Goal: Task Accomplishment & Management: Complete application form

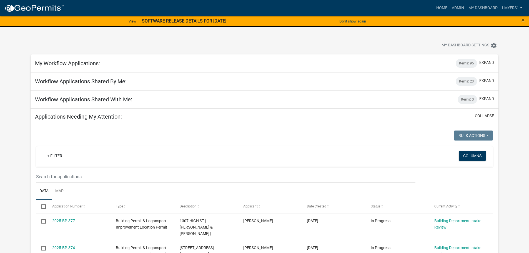
select select "2: 50"
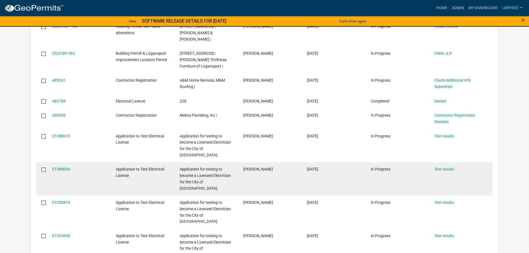
scroll to position [361, 0]
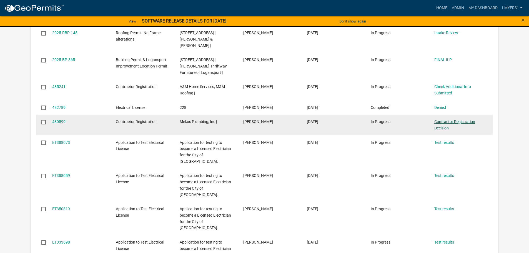
click at [446, 119] on link "Contractor Registration Decision" at bounding box center [454, 124] width 41 height 11
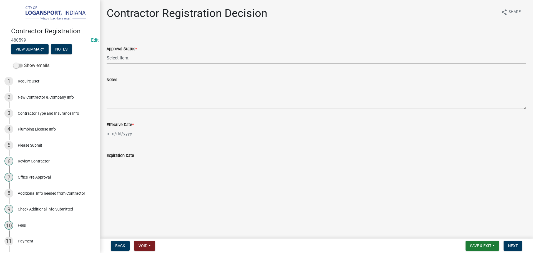
click at [164, 59] on select "Select Item... Approved Denied" at bounding box center [317, 57] width 420 height 11
click at [107, 52] on select "Select Item... Approved Denied" at bounding box center [317, 57] width 420 height 11
select select "4b86b809-39dd-4c68-9f3d-fdb3e7050482"
select select "10"
select select "2025"
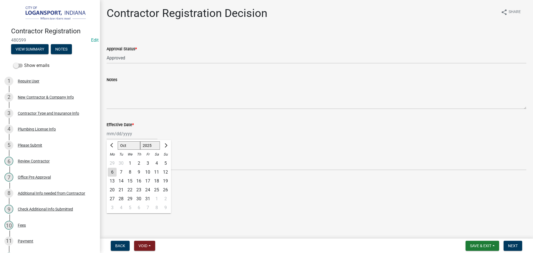
click at [143, 139] on div "[PERSON_NAME] Feb Mar Apr [PERSON_NAME][DATE] Oct Nov [DATE] 1526 1527 1528 152…" at bounding box center [132, 133] width 51 height 11
click at [114, 172] on div "6" at bounding box center [112, 172] width 9 height 9
type input "[DATE]"
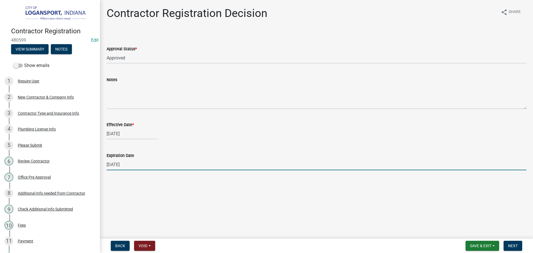
click at [129, 169] on input "[DATE]" at bounding box center [317, 164] width 420 height 11
click at [131, 167] on input "[DATE]" at bounding box center [317, 164] width 420 height 11
type input "09/12/2026"
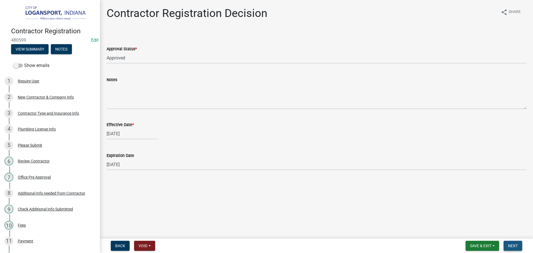
click at [508, 245] on span "Next" at bounding box center [513, 246] width 10 height 4
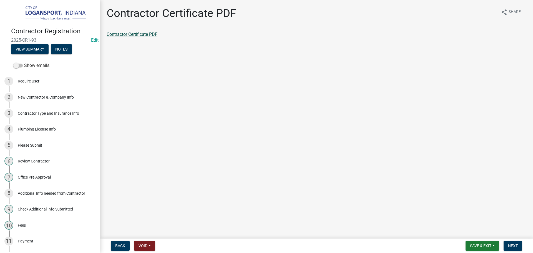
click at [121, 34] on link "Contractor Certificate PDF" at bounding box center [132, 34] width 51 height 5
click at [514, 251] on nav "Back Void Withdraw Lock Expire Void Save & Exit Save Save & Exit Next" at bounding box center [316, 246] width 433 height 14
click at [514, 249] on button "Next" at bounding box center [513, 246] width 19 height 10
click at [143, 36] on link "Contractor app summary" at bounding box center [131, 34] width 49 height 5
click at [512, 242] on button "Next" at bounding box center [513, 246] width 19 height 10
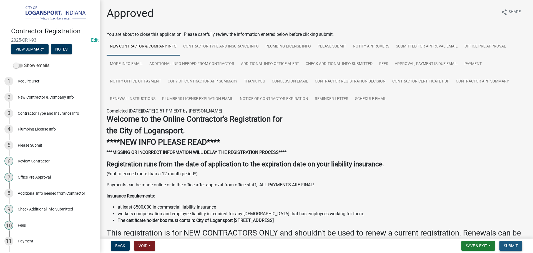
click at [515, 246] on span "Submit" at bounding box center [511, 246] width 14 height 4
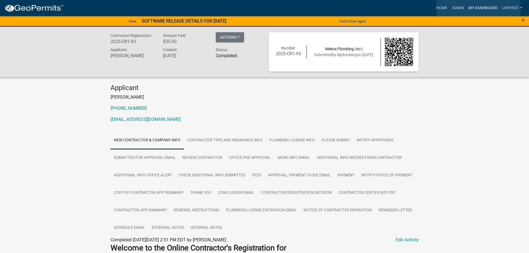
click at [479, 9] on link "My Dashboard" at bounding box center [483, 8] width 34 height 11
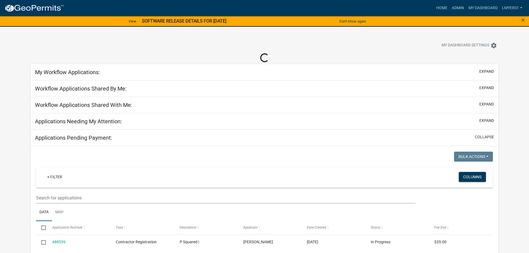
select select "2: 50"
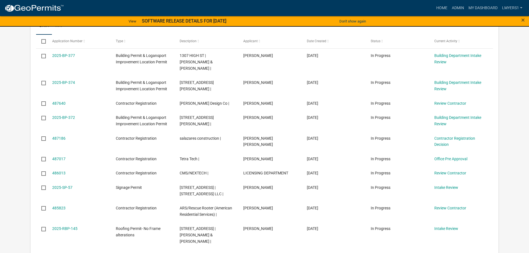
scroll to position [167, 0]
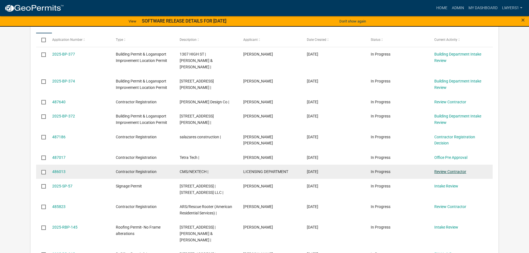
click at [456, 169] on link "Review Contractor" at bounding box center [450, 171] width 32 height 4
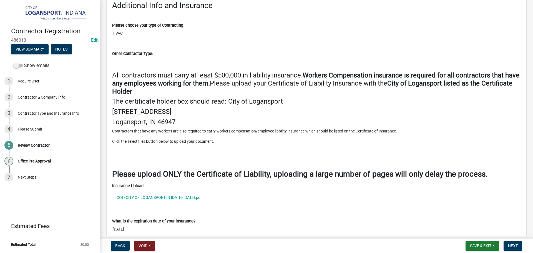
scroll to position [639, 0]
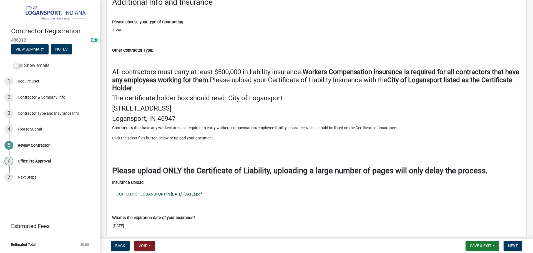
click at [157, 192] on link "COI - CITY OF LOGANSPORT IN 2025-2026.pdf" at bounding box center [316, 194] width 409 height 13
drag, startPoint x: 513, startPoint y: 245, endPoint x: 511, endPoint y: 244, distance: 3.0
click at [513, 245] on span "Next" at bounding box center [513, 246] width 10 height 4
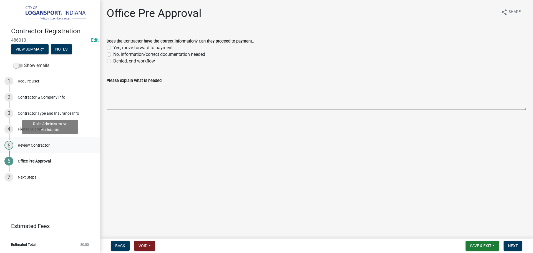
click at [35, 146] on div "Review Contractor" at bounding box center [34, 145] width 32 height 4
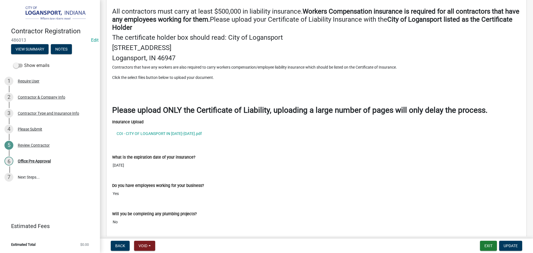
scroll to position [722, 0]
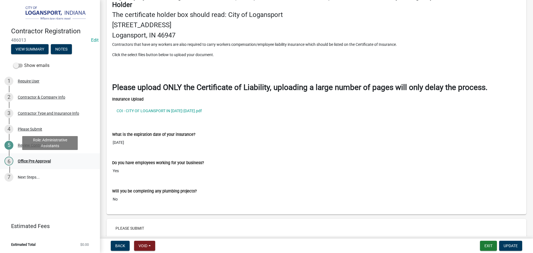
click at [45, 161] on div "Office Pre Approval" at bounding box center [34, 161] width 33 height 4
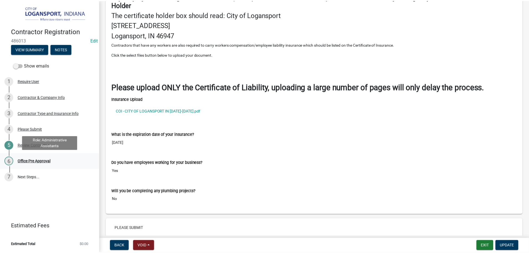
scroll to position [0, 0]
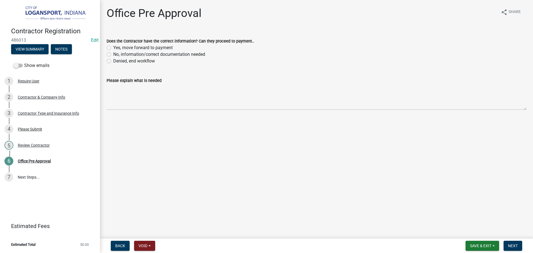
click at [113, 48] on label "Yes, move forward to payment" at bounding box center [142, 47] width 59 height 7
click at [113, 48] on input "Yes, move forward to payment" at bounding box center [115, 46] width 4 height 4
radio input "true"
click at [504, 240] on nav "Back Void Withdraw Lock Expire Void Save & Exit Save Save & Exit Next" at bounding box center [316, 246] width 433 height 14
click at [508, 245] on span "Next" at bounding box center [513, 246] width 10 height 4
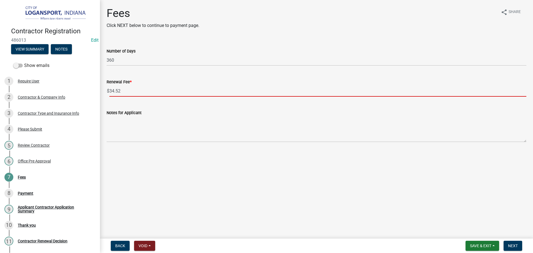
click at [139, 88] on input "34.52" at bounding box center [317, 90] width 417 height 11
click at [140, 88] on input "34.52" at bounding box center [317, 90] width 417 height 11
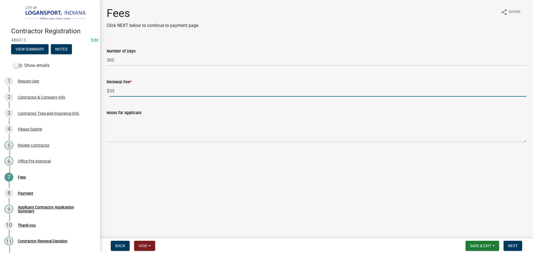
type input "35"
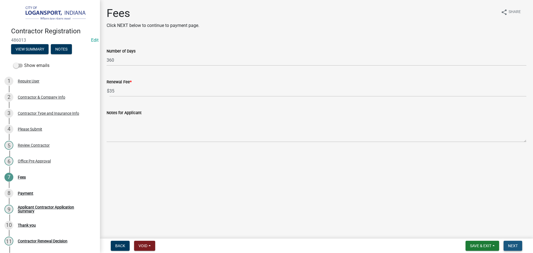
click at [517, 246] on span "Next" at bounding box center [513, 246] width 10 height 4
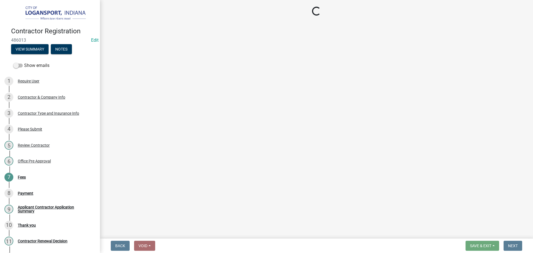
select select "3: 3"
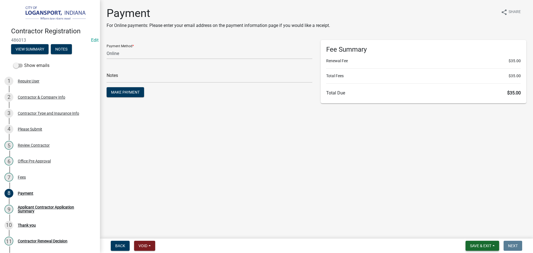
click at [479, 245] on span "Save & Exit" at bounding box center [480, 246] width 21 height 4
click at [480, 233] on button "Save & Exit" at bounding box center [477, 231] width 44 height 13
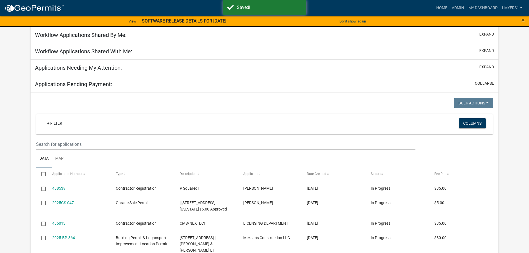
scroll to position [56, 0]
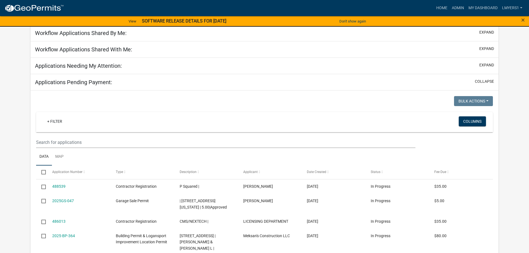
select select "2: 50"
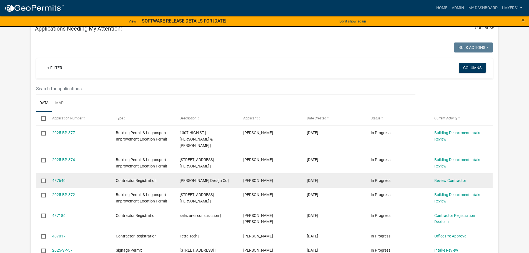
scroll to position [167, 0]
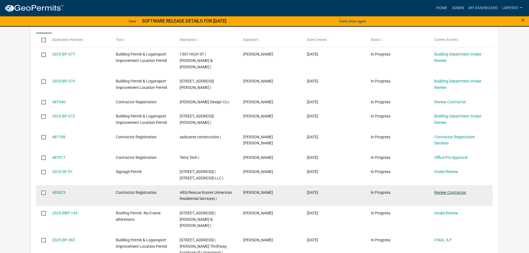
click at [461, 190] on link "Review Contractor" at bounding box center [450, 192] width 32 height 4
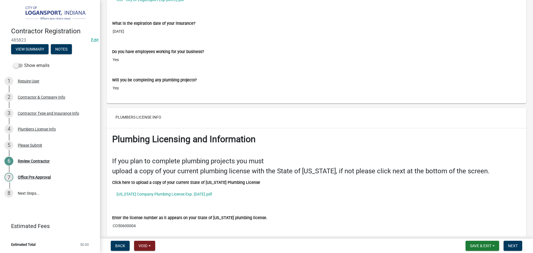
scroll to position [861, 0]
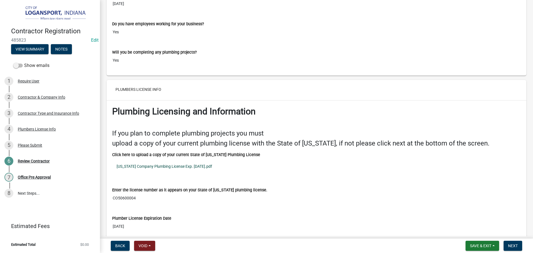
click at [191, 167] on link "Indiana Company Plumbing License Exp. 12.31.25.pdf" at bounding box center [316, 166] width 409 height 13
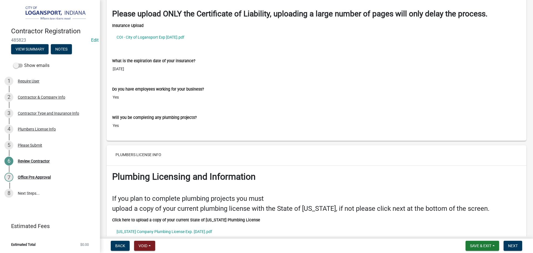
scroll to position [750, 0]
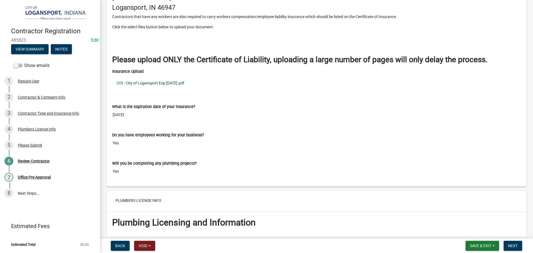
click at [152, 82] on link "COI - City of Logansport Exp 10.1.2026.pdf" at bounding box center [316, 83] width 409 height 13
click at [507, 244] on button "Next" at bounding box center [513, 246] width 19 height 10
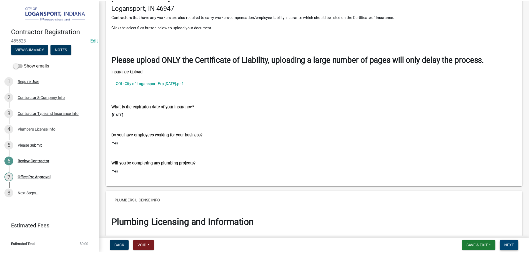
scroll to position [0, 0]
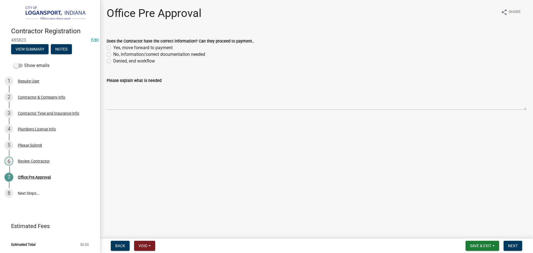
click at [113, 50] on label "Yes, move forward to payment" at bounding box center [142, 47] width 59 height 7
click at [113, 48] on input "Yes, move forward to payment" at bounding box center [115, 46] width 4 height 4
radio input "true"
click at [520, 248] on button "Next" at bounding box center [513, 246] width 19 height 10
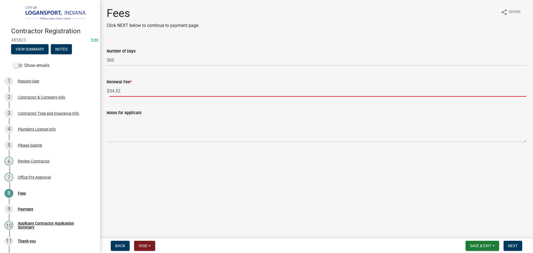
click at [151, 96] on input "34.52" at bounding box center [317, 90] width 417 height 11
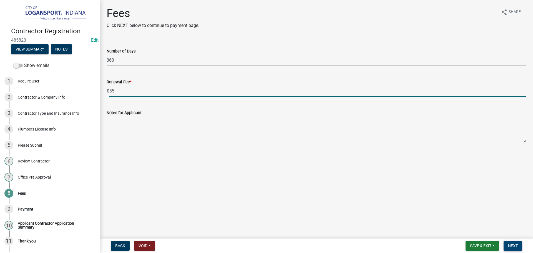
type input "35"
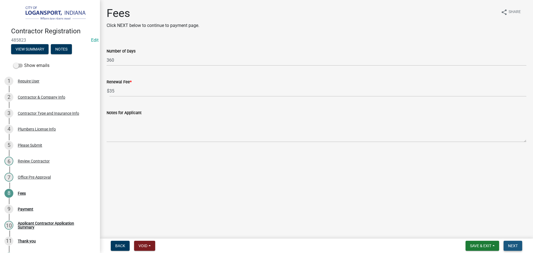
click at [513, 246] on span "Next" at bounding box center [513, 246] width 10 height 4
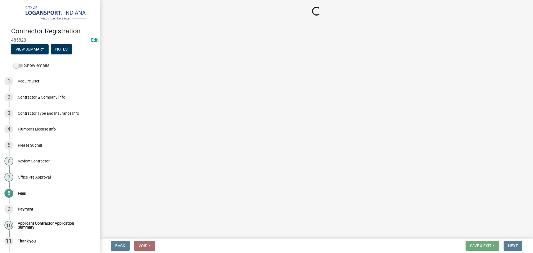
select select "3: 3"
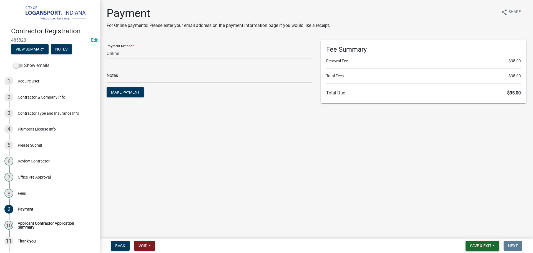
click at [484, 246] on span "Save & Exit" at bounding box center [480, 246] width 21 height 4
click at [479, 232] on button "Save & Exit" at bounding box center [477, 231] width 44 height 13
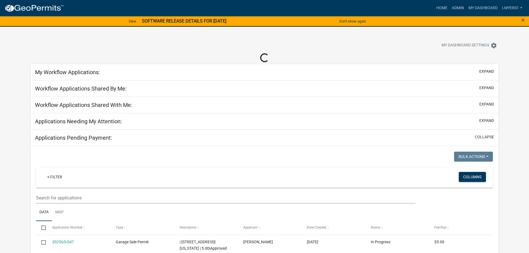
select select "2: 50"
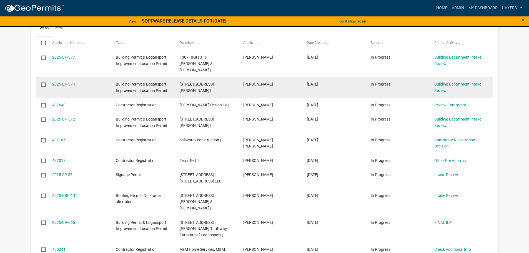
scroll to position [167, 0]
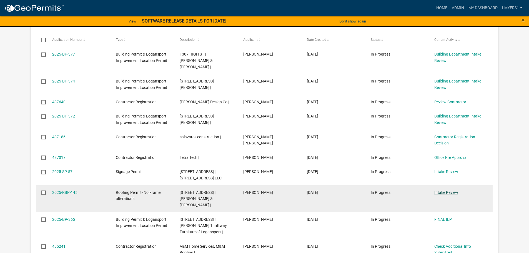
click at [449, 190] on link "Intake Review" at bounding box center [446, 192] width 24 height 4
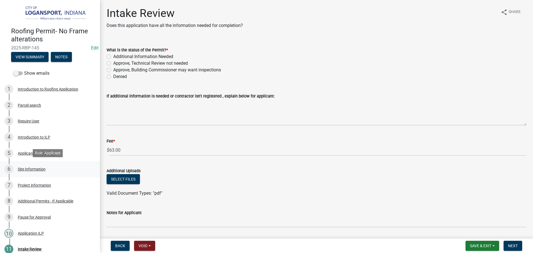
click at [42, 168] on div "Site Information" at bounding box center [32, 169] width 28 height 4
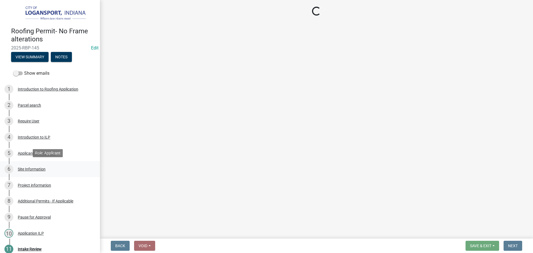
select select "62802869-e470-474a-8a4c-8dbe1ccdd5ac"
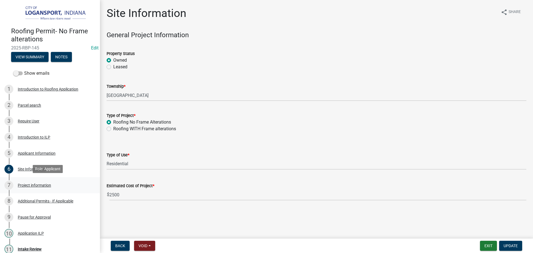
click at [48, 184] on div "Project information" at bounding box center [34, 185] width 33 height 4
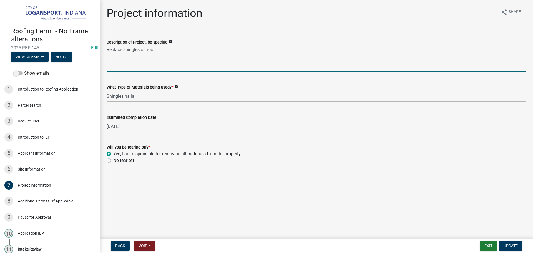
click at [165, 52] on textarea "Replace shingles on roof" at bounding box center [317, 59] width 420 height 26
type textarea "Replace shingles on roof Tear off and Re Roof"
click at [511, 249] on button "Update" at bounding box center [510, 246] width 23 height 10
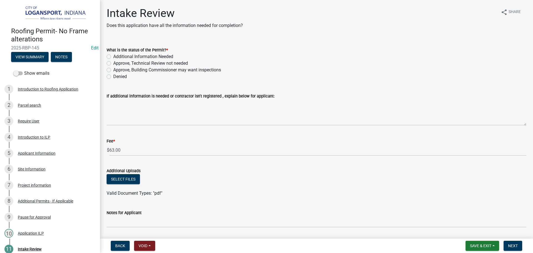
click at [113, 63] on label "Approve, Technical Review not needed" at bounding box center [150, 63] width 75 height 7
click at [113, 63] on input "Approve, Technical Review not needed" at bounding box center [115, 62] width 4 height 4
radio input "true"
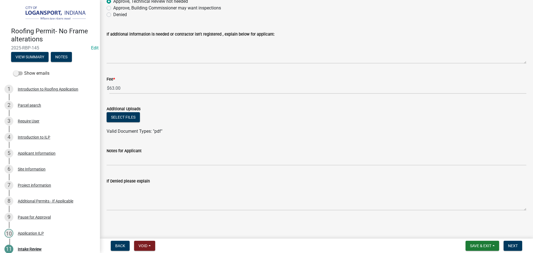
scroll to position [62, 0]
click at [514, 241] on nav "Back Void Withdraw Lock Expire Void Save & Exit Save Save & Exit Next" at bounding box center [316, 246] width 433 height 14
click at [517, 248] on span "Next" at bounding box center [513, 246] width 10 height 4
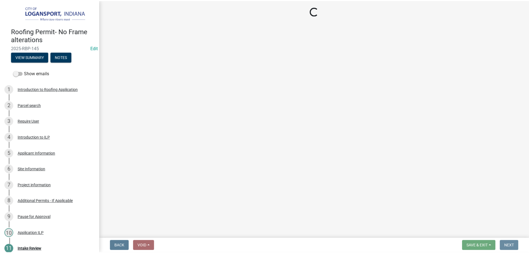
scroll to position [0, 0]
select select "3: 3"
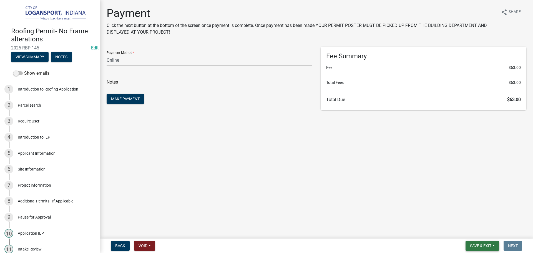
click at [482, 245] on span "Save & Exit" at bounding box center [480, 246] width 21 height 4
drag, startPoint x: 482, startPoint y: 235, endPoint x: 463, endPoint y: 230, distance: 19.8
click at [483, 233] on button "Save & Exit" at bounding box center [477, 231] width 44 height 13
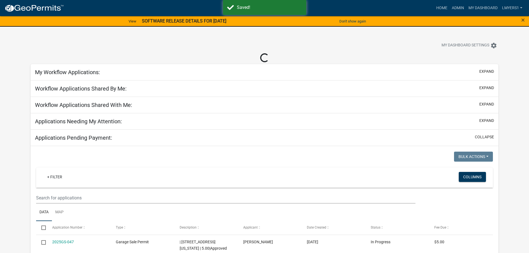
select select "2: 50"
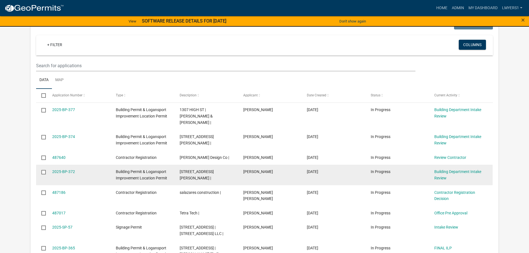
scroll to position [139, 0]
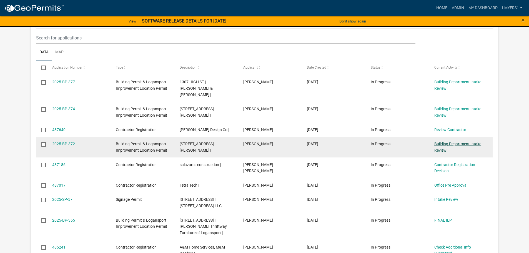
click at [464, 142] on link "Building Department Intake Review" at bounding box center [457, 147] width 47 height 11
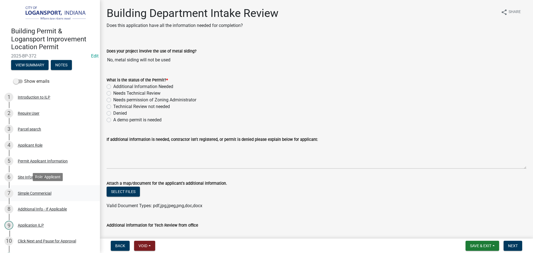
click at [43, 193] on div "Simple Commericial" at bounding box center [35, 193] width 34 height 4
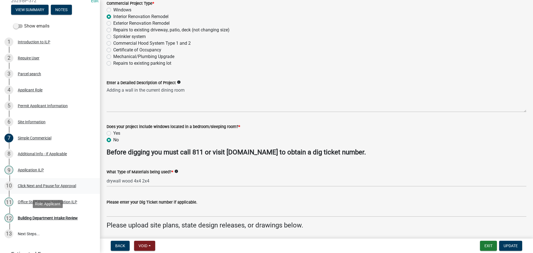
scroll to position [56, 0]
click at [50, 216] on div "Building Department Intake Review" at bounding box center [48, 218] width 60 height 4
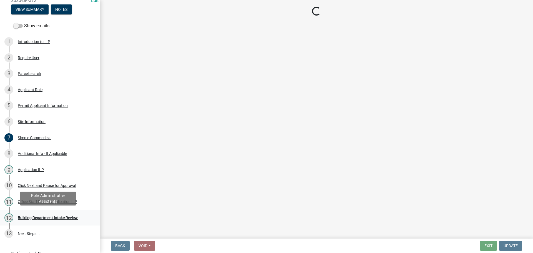
scroll to position [0, 0]
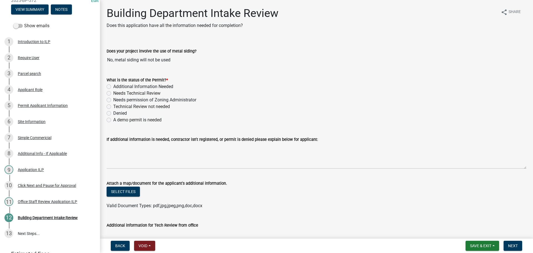
click at [113, 106] on label "Technical Review not needed" at bounding box center [141, 106] width 57 height 7
click at [113, 106] on input "Technical Review not needed" at bounding box center [115, 105] width 4 height 4
radio input "true"
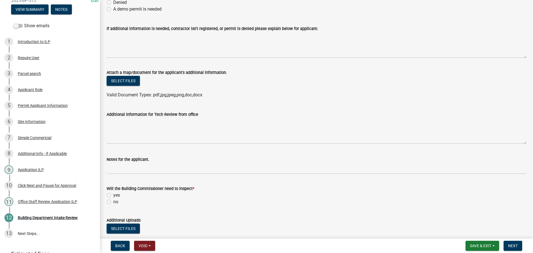
scroll to position [111, 0]
click at [113, 195] on label "yes" at bounding box center [116, 195] width 7 height 7
click at [113, 195] on input "yes" at bounding box center [115, 194] width 4 height 4
radio input "true"
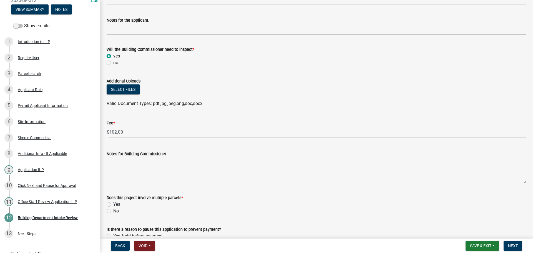
scroll to position [278, 0]
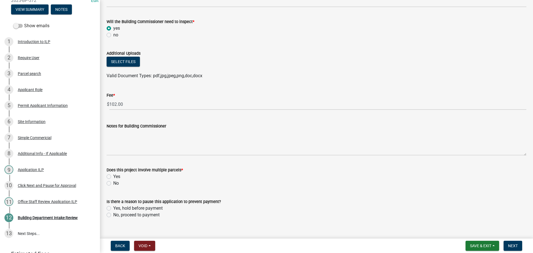
click at [113, 182] on label "No" at bounding box center [116, 183] width 6 height 7
click at [113, 182] on input "No" at bounding box center [115, 182] width 4 height 4
radio input "true"
drag, startPoint x: 110, startPoint y: 214, endPoint x: 113, endPoint y: 213, distance: 3.3
click at [113, 214] on label "No, proceed to payment" at bounding box center [136, 215] width 46 height 7
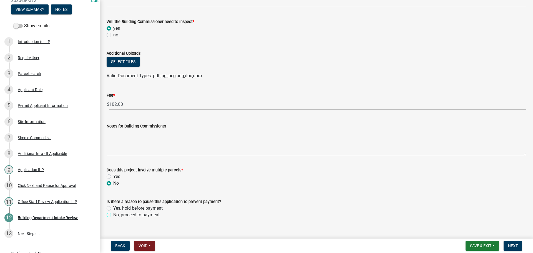
click at [113, 214] on input "No, proceed to payment" at bounding box center [115, 214] width 4 height 4
radio input "true"
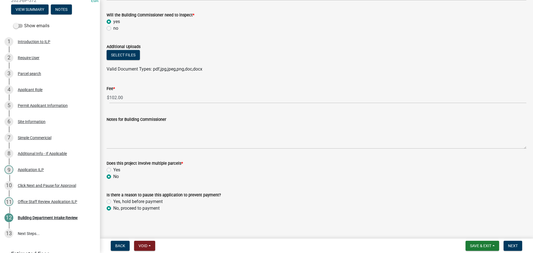
scroll to position [286, 0]
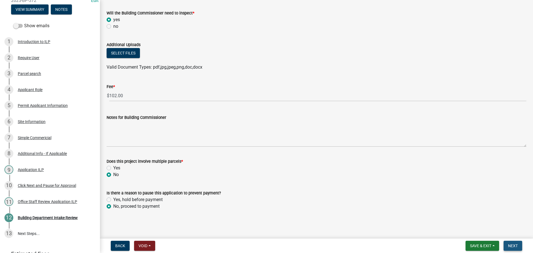
click at [509, 246] on span "Next" at bounding box center [513, 246] width 10 height 4
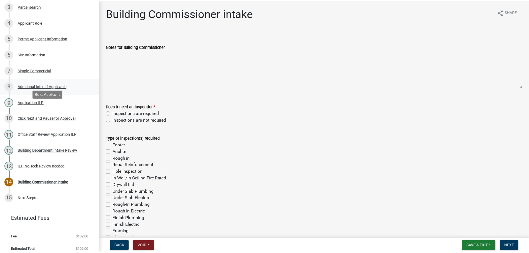
scroll to position [127, 0]
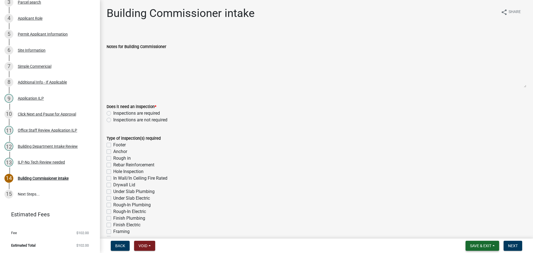
click at [488, 242] on button "Save & Exit" at bounding box center [483, 246] width 34 height 10
drag, startPoint x: 486, startPoint y: 232, endPoint x: 485, endPoint y: 226, distance: 6.8
click at [487, 232] on button "Save & Exit" at bounding box center [477, 231] width 44 height 13
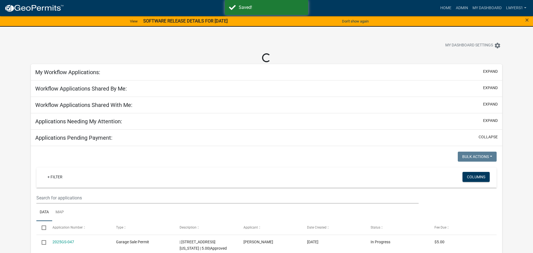
select select "2: 50"
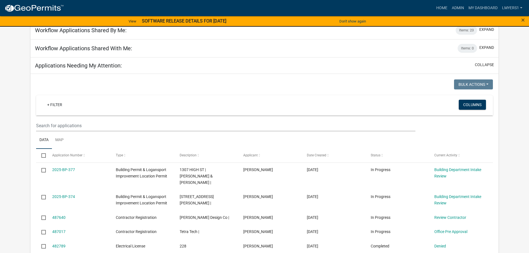
scroll to position [56, 0]
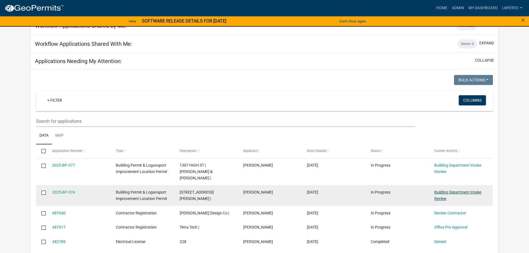
click at [463, 190] on link "Building Department Intake Review" at bounding box center [457, 195] width 47 height 11
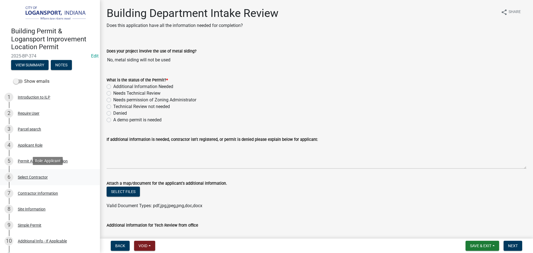
click at [36, 175] on div "Select Contractor" at bounding box center [33, 177] width 30 height 4
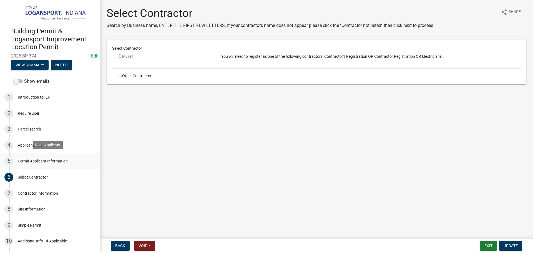
click at [50, 162] on div "Permit Applicant Information" at bounding box center [43, 161] width 50 height 4
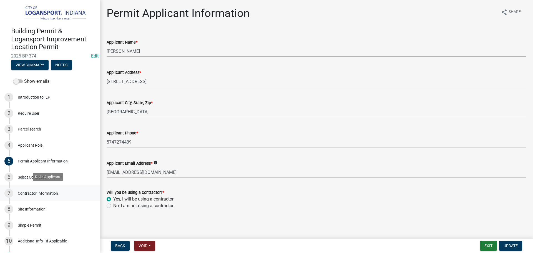
click at [51, 191] on div "Contractor Information" at bounding box center [38, 193] width 40 height 4
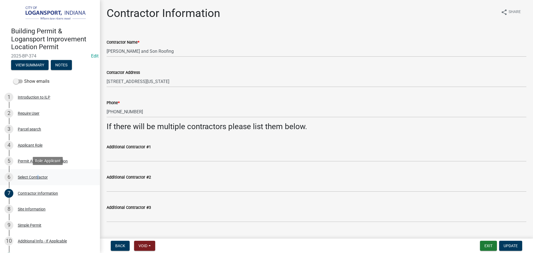
click at [37, 176] on div "Select Contractor" at bounding box center [33, 177] width 30 height 4
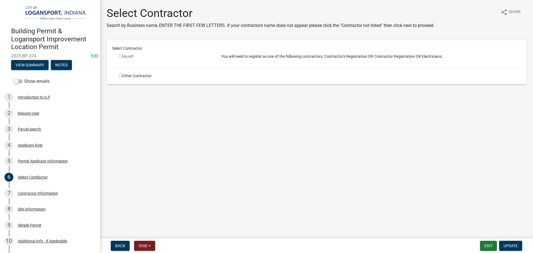
click at [119, 75] on input "radio" at bounding box center [121, 76] width 4 height 4
radio input "true"
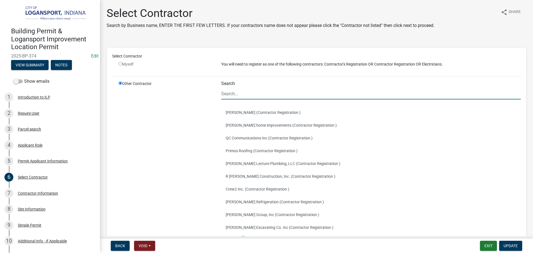
click at [227, 91] on input "Search" at bounding box center [371, 93] width 300 height 11
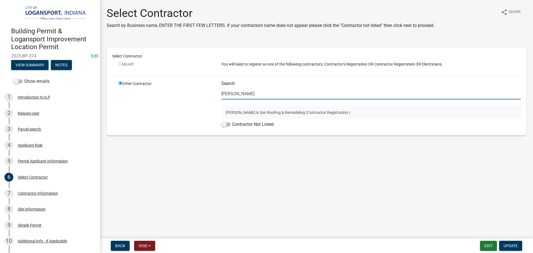
type input "Conrad"
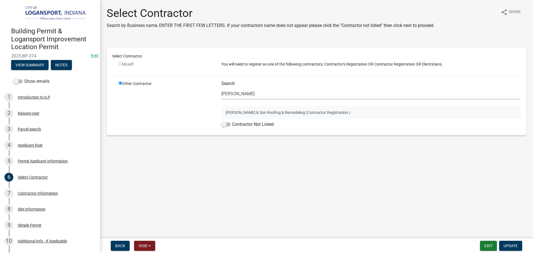
click at [268, 113] on button "Conrad & Son Roofing & Remodeling (Contractor Registration )" at bounding box center [371, 112] width 300 height 13
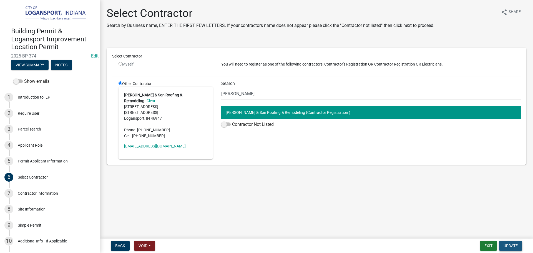
drag, startPoint x: 509, startPoint y: 247, endPoint x: 474, endPoint y: 242, distance: 35.1
click at [509, 247] on span "Update" at bounding box center [511, 246] width 14 height 4
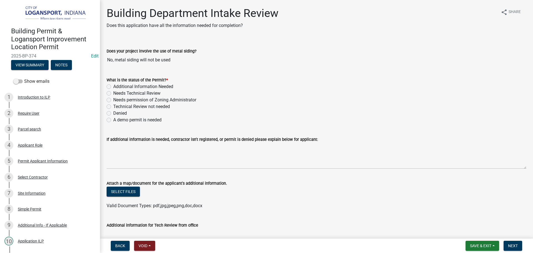
click at [113, 106] on label "Technical Review not needed" at bounding box center [141, 106] width 57 height 7
click at [113, 106] on input "Technical Review not needed" at bounding box center [115, 105] width 4 height 4
radio input "true"
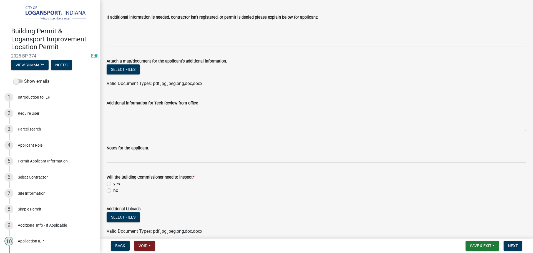
scroll to position [139, 0]
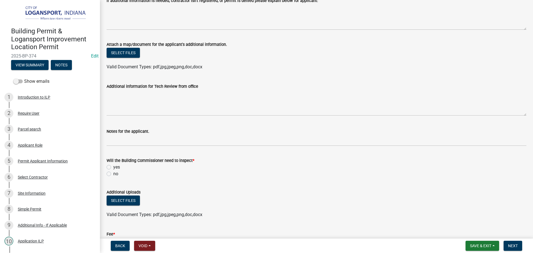
click at [113, 173] on label "no" at bounding box center [115, 174] width 5 height 7
click at [113, 173] on input "no" at bounding box center [115, 173] width 4 height 4
radio input "true"
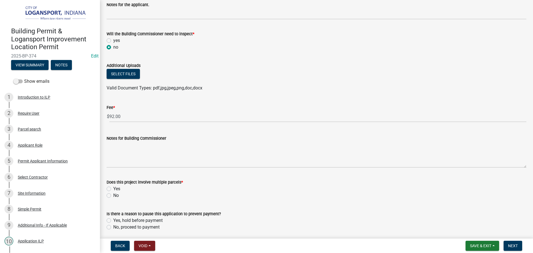
scroll to position [278, 0]
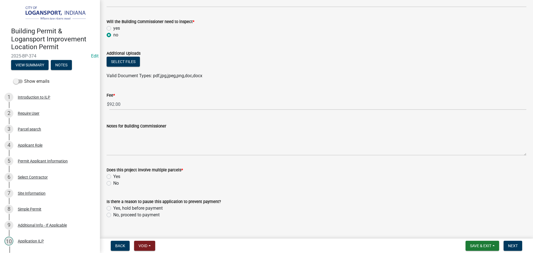
click at [113, 184] on label "No" at bounding box center [116, 183] width 6 height 7
click at [113, 184] on input "No" at bounding box center [115, 182] width 4 height 4
radio input "true"
click at [113, 215] on label "No, proceed to payment" at bounding box center [136, 215] width 46 height 7
click at [113, 215] on input "No, proceed to payment" at bounding box center [115, 214] width 4 height 4
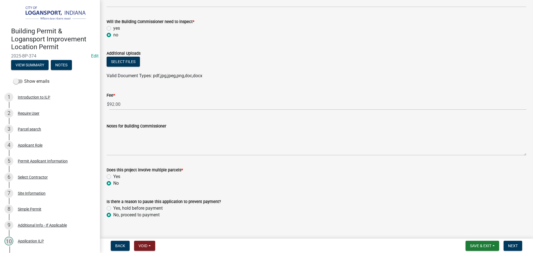
radio input "true"
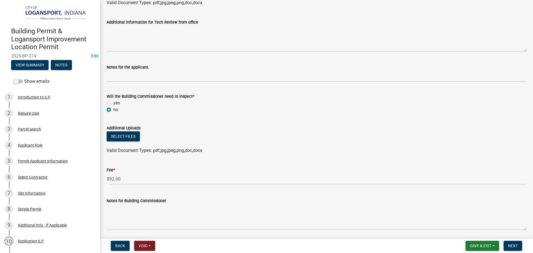
scroll to position [175, 0]
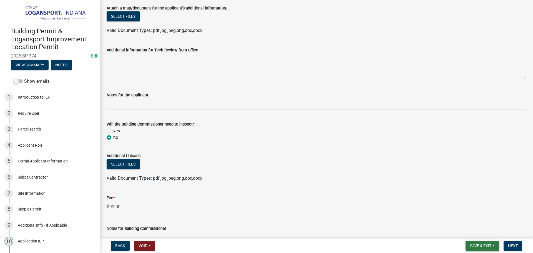
click at [472, 247] on span "Save & Exit" at bounding box center [480, 246] width 21 height 4
click at [470, 220] on button "Save" at bounding box center [477, 217] width 44 height 13
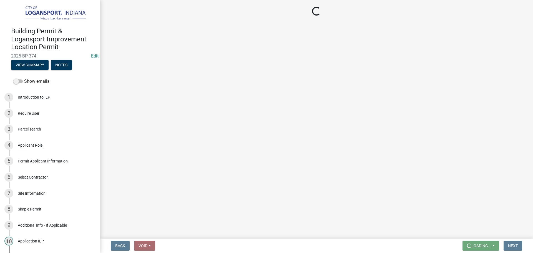
scroll to position [0, 0]
click at [31, 207] on div "Simple Permit" at bounding box center [30, 209] width 24 height 4
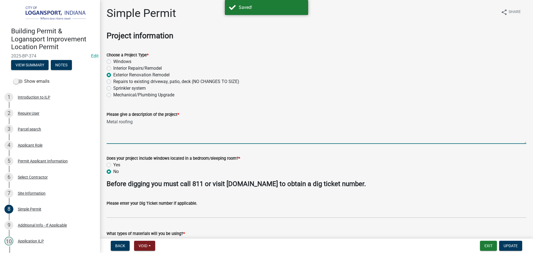
click at [137, 121] on textarea "Metal roofing" at bounding box center [317, 131] width 420 height 26
type textarea "Metal roofing No t"
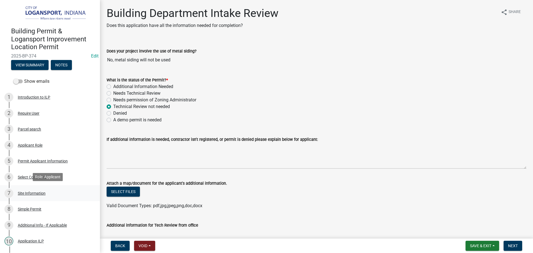
click at [28, 190] on div "7 Site Information" at bounding box center [47, 193] width 87 height 9
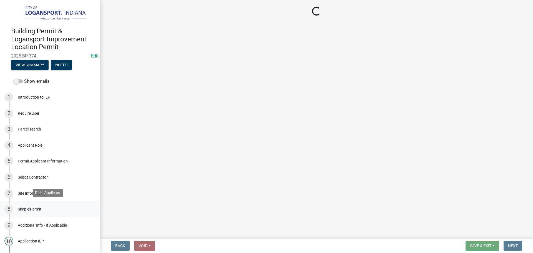
click at [29, 210] on div "Simple Permit" at bounding box center [30, 209] width 24 height 4
click at [31, 208] on div "Simple Permit" at bounding box center [30, 209] width 24 height 4
select select "62802869-e470-474a-8a4c-8dbe1ccdd5ac"
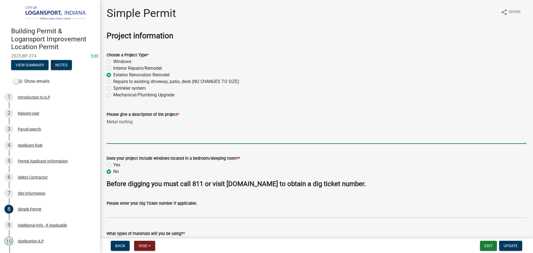
click at [140, 123] on textarea "Metal roofing" at bounding box center [317, 131] width 420 height 26
type textarea "Metal roofing No tear off, Roof over"
click at [509, 244] on span "Update" at bounding box center [511, 246] width 14 height 4
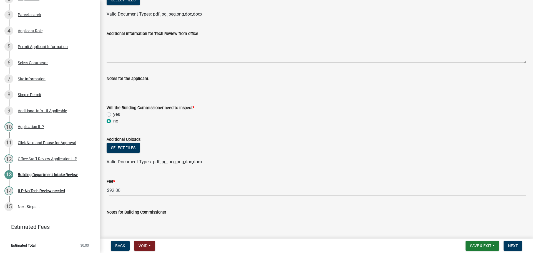
scroll to position [194, 0]
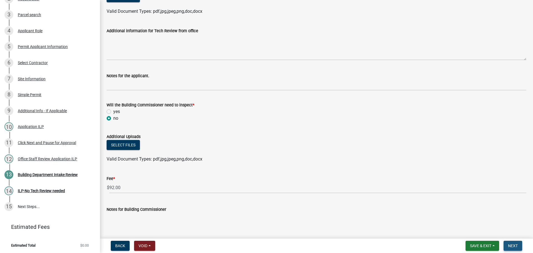
click at [517, 250] on button "Next" at bounding box center [513, 246] width 19 height 10
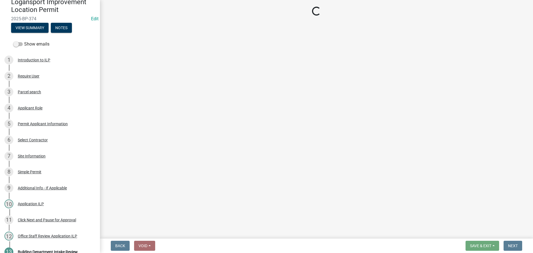
scroll to position [0, 0]
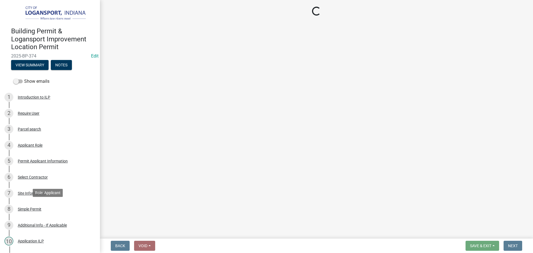
select select "3: 3"
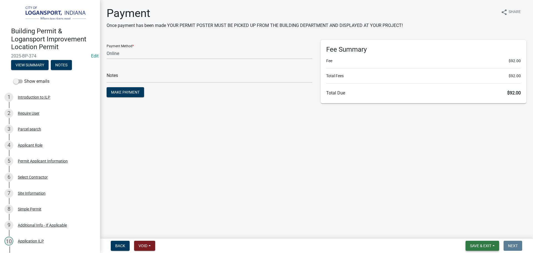
drag, startPoint x: 490, startPoint y: 246, endPoint x: 491, endPoint y: 242, distance: 4.0
click at [491, 246] on span "Save & Exit" at bounding box center [480, 246] width 21 height 4
click at [484, 231] on button "Save & Exit" at bounding box center [477, 231] width 44 height 13
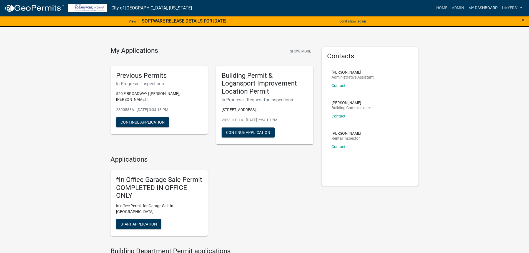
click at [484, 8] on link "My Dashboard" at bounding box center [483, 8] width 34 height 11
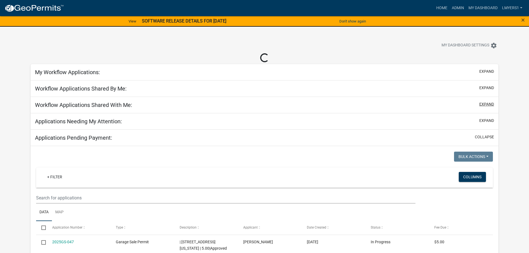
select select "2: 50"
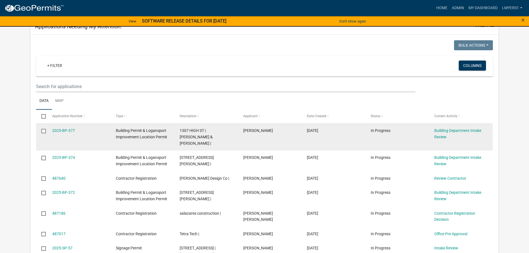
scroll to position [139, 0]
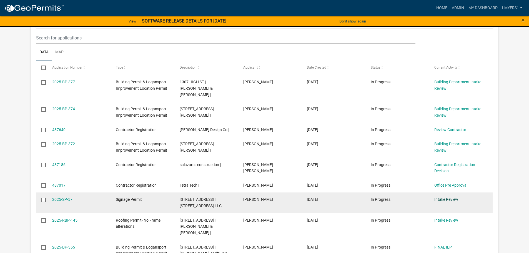
click at [442, 197] on link "Intake Review" at bounding box center [446, 199] width 24 height 4
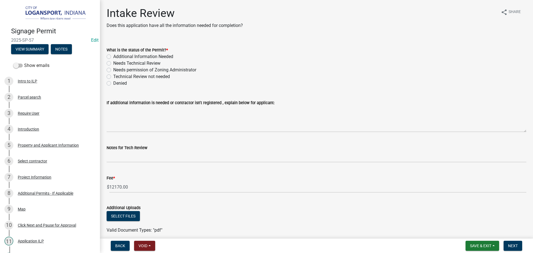
click at [113, 85] on label "Denied" at bounding box center [120, 83] width 14 height 7
click at [113, 84] on input "Denied" at bounding box center [115, 82] width 4 height 4
radio input "true"
click at [39, 179] on div "7 Project Information" at bounding box center [47, 177] width 87 height 9
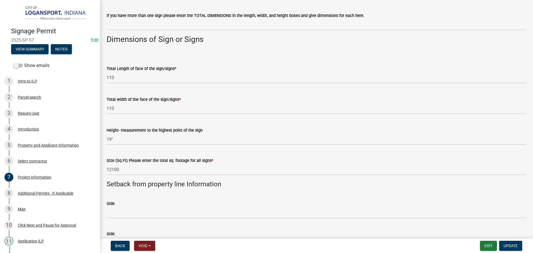
scroll to position [361, 0]
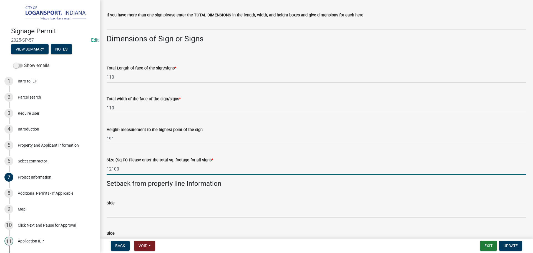
drag, startPoint x: 125, startPoint y: 169, endPoint x: 102, endPoint y: 173, distance: 23.7
click at [102, 173] on div "Project Information share Share Type of Project * Repairs/Face Change to existi…" at bounding box center [316, 113] width 433 height 934
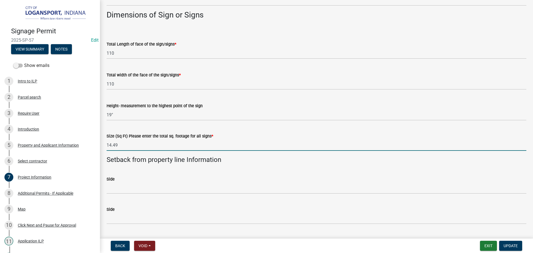
scroll to position [417, 0]
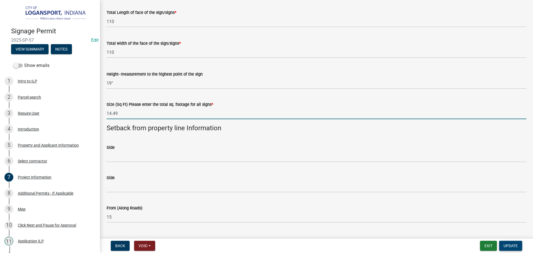
type input "14.49"
click at [512, 246] on span "Update" at bounding box center [511, 246] width 14 height 4
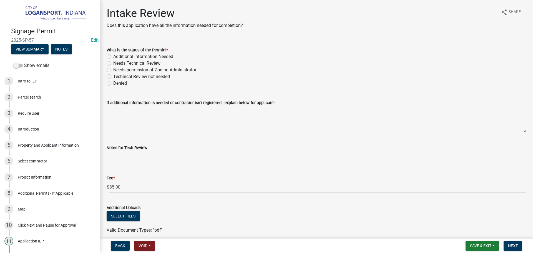
scroll to position [28, 0]
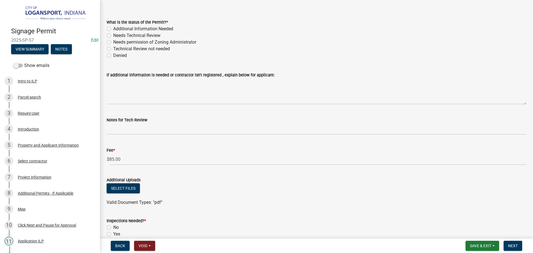
click at [113, 36] on label "Needs Technical Review" at bounding box center [136, 35] width 47 height 7
click at [113, 36] on input "Needs Technical Review" at bounding box center [115, 34] width 4 height 4
radio input "true"
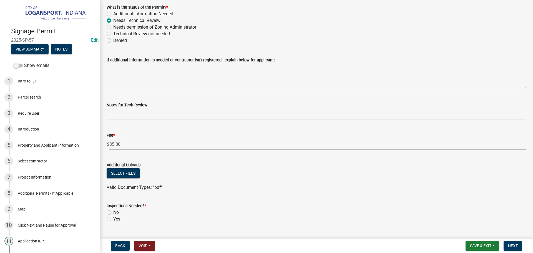
scroll to position [56, 0]
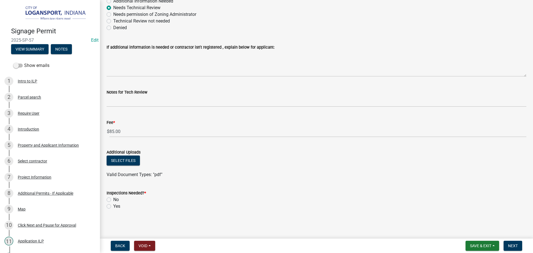
click at [113, 207] on label "Yes" at bounding box center [116, 206] width 7 height 7
click at [113, 207] on input "Yes" at bounding box center [115, 205] width 4 height 4
radio input "true"
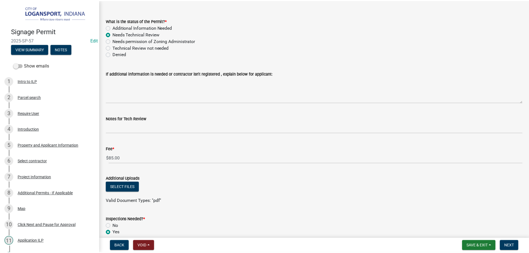
scroll to position [0, 0]
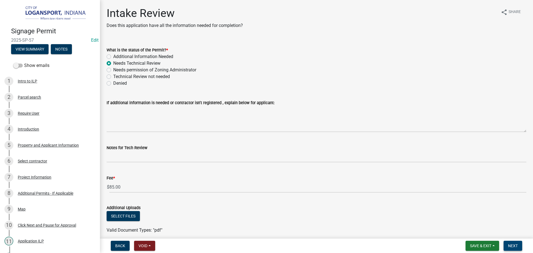
click at [513, 241] on button "Next" at bounding box center [513, 246] width 19 height 10
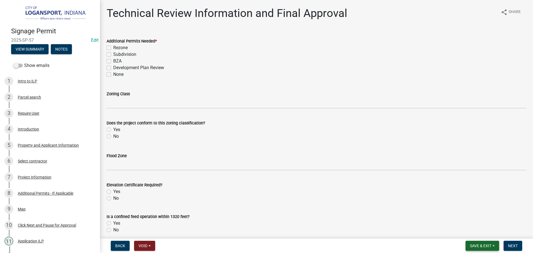
click at [485, 247] on span "Save & Exit" at bounding box center [480, 246] width 21 height 4
click at [480, 231] on button "Save & Exit" at bounding box center [477, 231] width 44 height 13
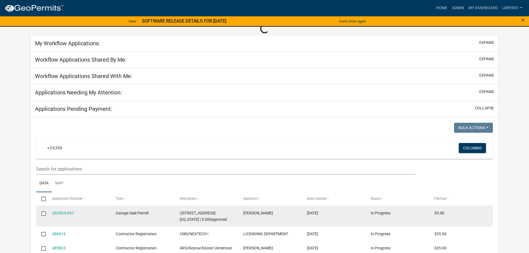
scroll to position [28, 0]
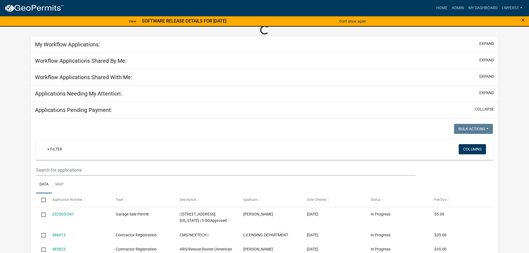
select select "2: 50"
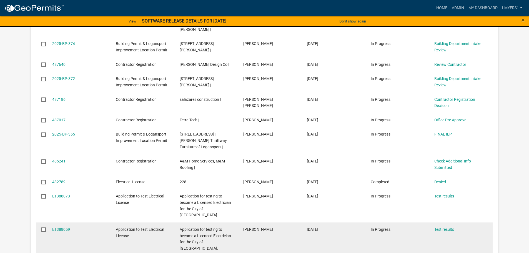
scroll to position [194, 0]
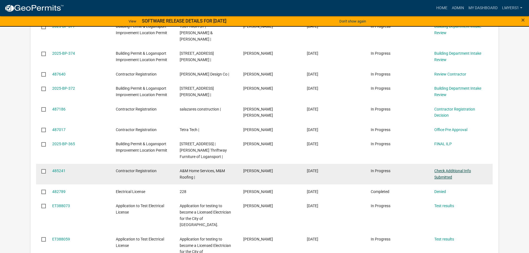
click at [438, 169] on link "Check Additional Info Submitted" at bounding box center [452, 174] width 37 height 11
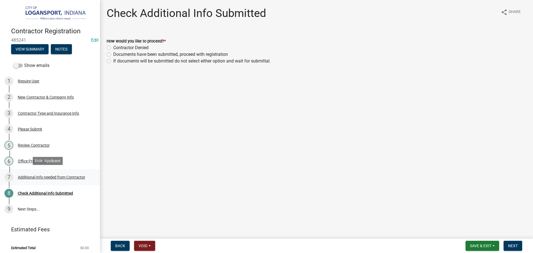
click at [52, 176] on div "Additional Info needed from Contractor" at bounding box center [51, 177] width 67 height 4
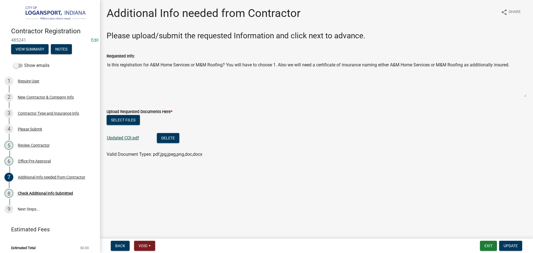
click at [115, 136] on link "Updated COI.pdf" at bounding box center [123, 137] width 32 height 5
click at [35, 162] on div "Office Pre Approval" at bounding box center [34, 161] width 33 height 4
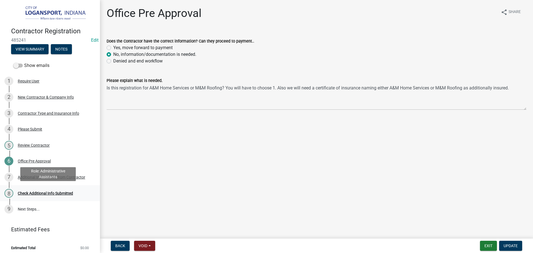
click at [51, 191] on div "Check Additional Info Submitted" at bounding box center [45, 193] width 55 height 4
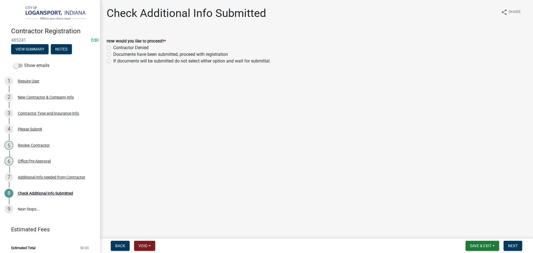
click at [112, 56] on div "Documents have been submitted, proceed with registration" at bounding box center [317, 54] width 420 height 7
click at [113, 54] on label "Documents have been submitted, proceed with registration" at bounding box center [170, 54] width 115 height 7
click at [113, 54] on input "Documents have been submitted, proceed with registration" at bounding box center [115, 53] width 4 height 4
radio input "true"
click at [515, 246] on span "Next" at bounding box center [513, 246] width 10 height 4
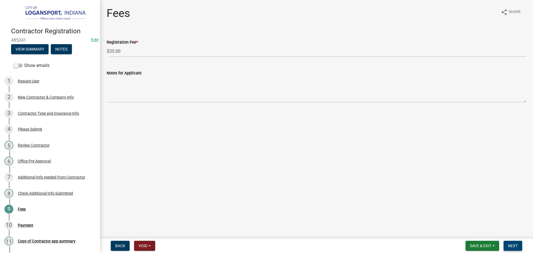
click at [516, 246] on span "Next" at bounding box center [513, 246] width 10 height 4
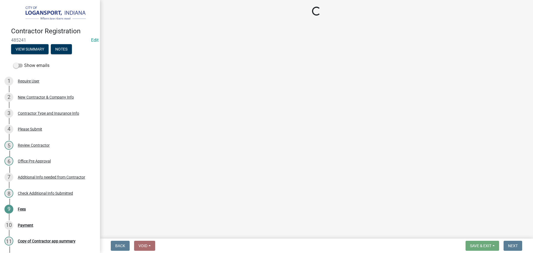
select select "3: 3"
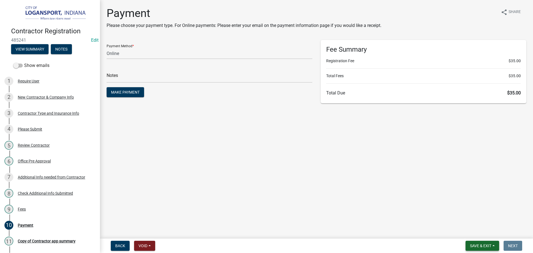
click at [482, 247] on span "Save & Exit" at bounding box center [480, 246] width 21 height 4
click at [481, 231] on button "Save & Exit" at bounding box center [477, 231] width 44 height 13
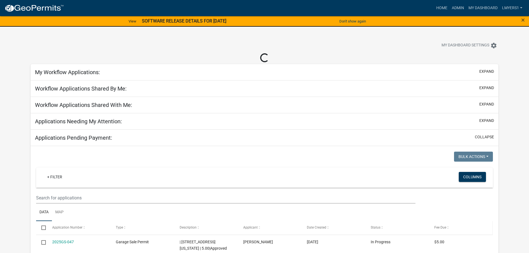
select select "2: 50"
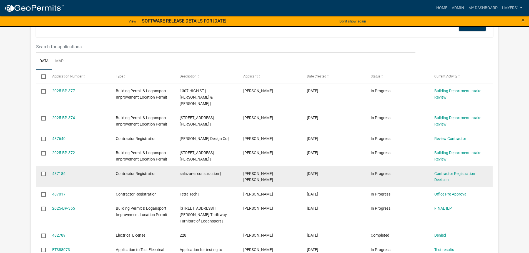
scroll to position [139, 0]
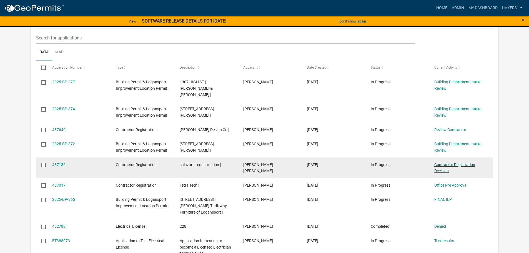
click at [462, 162] on link "Contractor Registration Decision" at bounding box center [454, 167] width 41 height 11
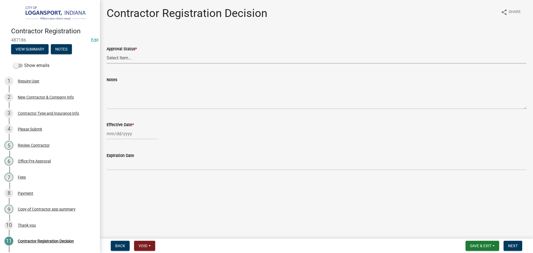
click at [137, 59] on select "Select Item... Approved Denied" at bounding box center [317, 57] width 420 height 11
click at [107, 52] on select "Select Item... Approved Denied" at bounding box center [317, 57] width 420 height 11
select select "4b86b809-39dd-4c68-9f3d-fdb3e7050482"
select select "10"
select select "2025"
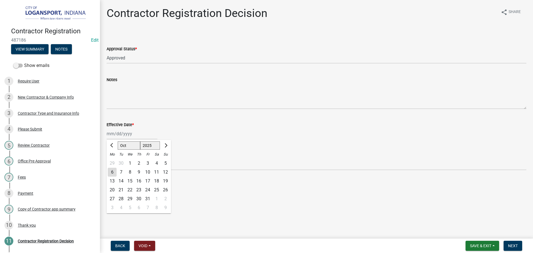
click at [141, 136] on div "Jan Feb Mar Apr May Jun Jul Aug Sep Oct Nov Dec 1525 1526 1527 1528 1529 1530 1…" at bounding box center [132, 133] width 51 height 11
click at [112, 172] on div "6" at bounding box center [112, 172] width 9 height 9
type input "10/06/2025"
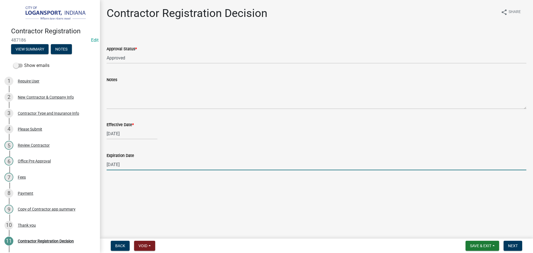
click at [127, 167] on input "12/31/2025" at bounding box center [317, 164] width 420 height 11
click at [132, 166] on input "12/31/2025" at bounding box center [317, 164] width 420 height 11
type input "01/23/2026"
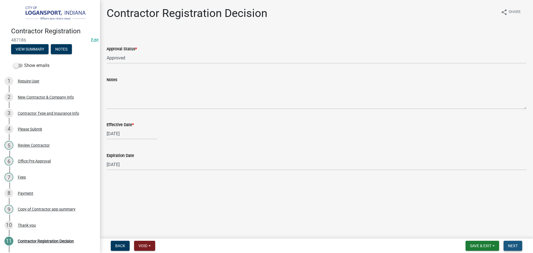
click at [512, 243] on button "Next" at bounding box center [513, 246] width 19 height 10
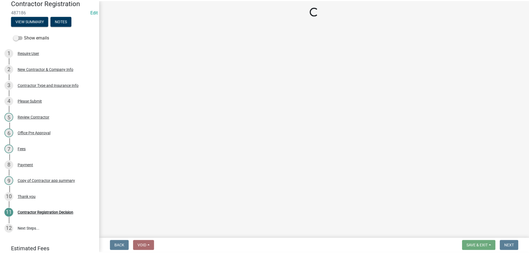
scroll to position [63, 0]
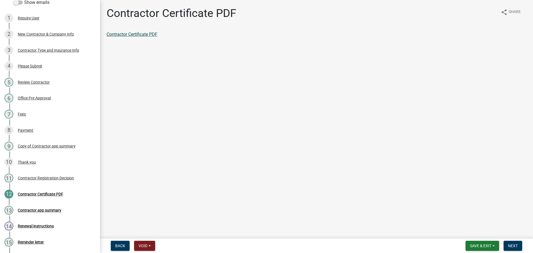
click at [145, 33] on link "Contractor Certificate PDF" at bounding box center [132, 34] width 51 height 5
click at [517, 245] on span "Next" at bounding box center [513, 246] width 10 height 4
click at [149, 36] on link "Contractor app summary" at bounding box center [131, 34] width 49 height 5
click at [515, 243] on button "Next" at bounding box center [513, 246] width 19 height 10
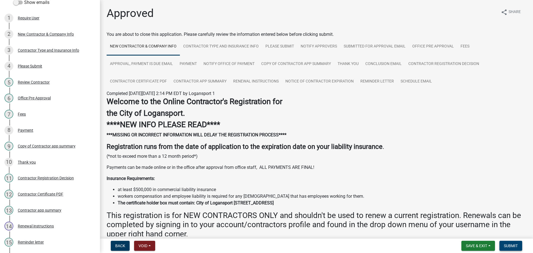
click at [512, 247] on span "Submit" at bounding box center [511, 246] width 14 height 4
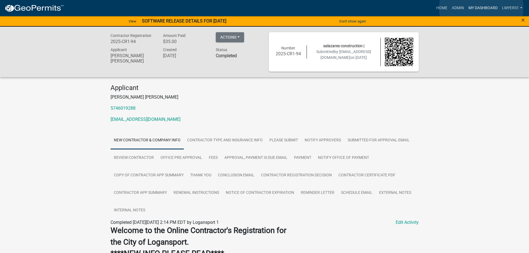
click at [482, 8] on link "My Dashboard" at bounding box center [483, 8] width 34 height 11
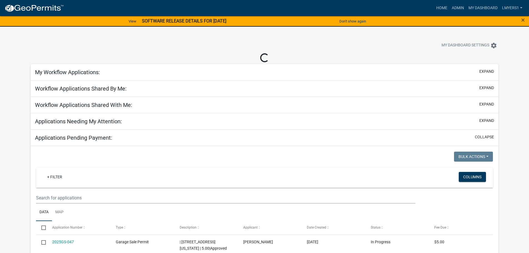
select select "2: 50"
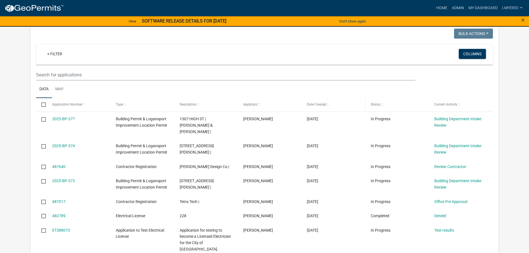
scroll to position [111, 0]
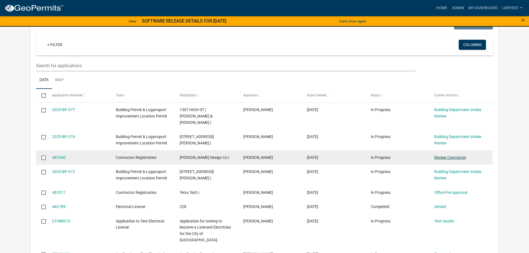
click at [449, 155] on link "Review Contractor" at bounding box center [450, 157] width 32 height 4
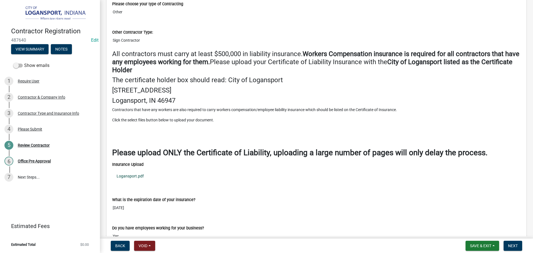
scroll to position [667, 0]
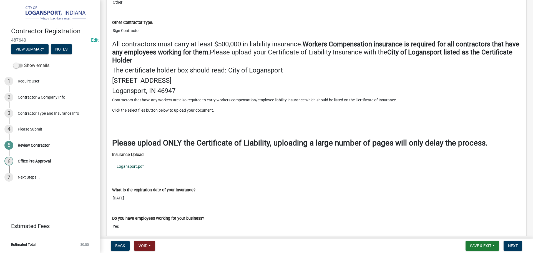
click at [135, 165] on link "Logansport.pdf" at bounding box center [316, 166] width 409 height 13
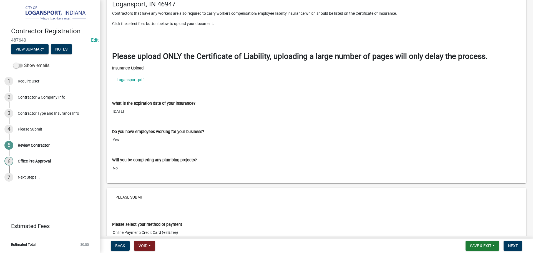
scroll to position [778, 0]
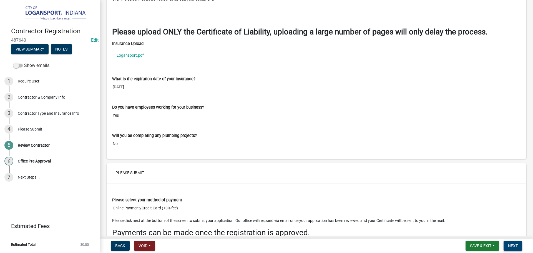
click at [509, 249] on button "Next" at bounding box center [513, 246] width 19 height 10
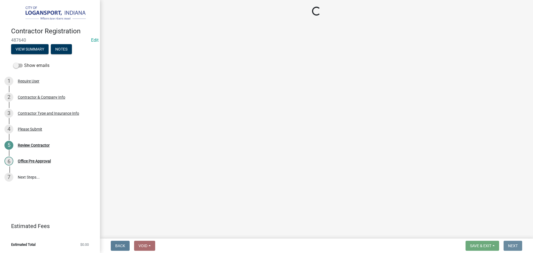
scroll to position [0, 0]
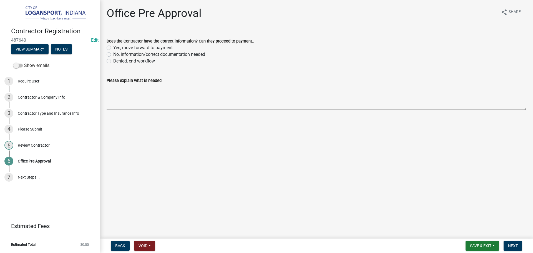
drag, startPoint x: 108, startPoint y: 47, endPoint x: 120, endPoint y: 52, distance: 13.6
click at [113, 47] on label "Yes, move forward to payment" at bounding box center [142, 47] width 59 height 7
click at [113, 47] on input "Yes, move forward to payment" at bounding box center [115, 46] width 4 height 4
radio input "true"
click at [517, 245] on span "Next" at bounding box center [513, 246] width 10 height 4
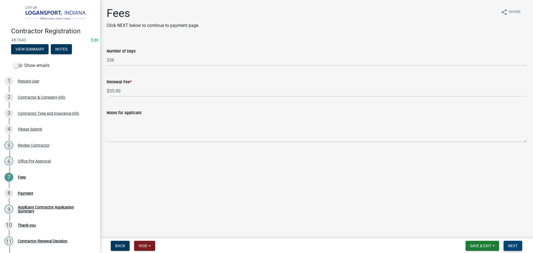
click at [512, 246] on span "Next" at bounding box center [513, 246] width 10 height 4
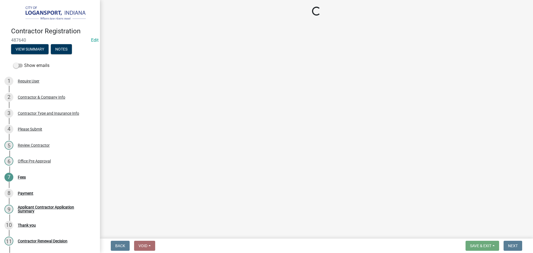
select select "3: 3"
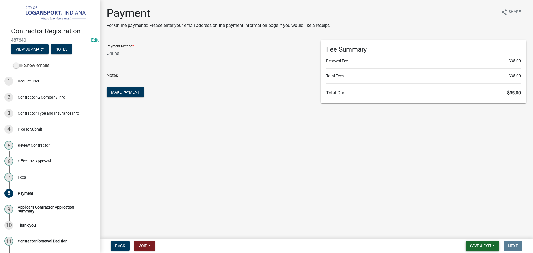
drag, startPoint x: 474, startPoint y: 248, endPoint x: 473, endPoint y: 244, distance: 4.6
click at [474, 245] on button "Save & Exit" at bounding box center [483, 246] width 34 height 10
click at [476, 237] on button "Save & Exit" at bounding box center [477, 231] width 44 height 13
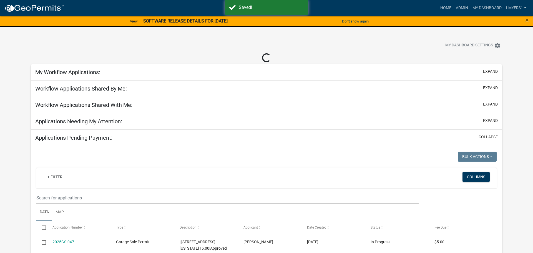
select select "2: 50"
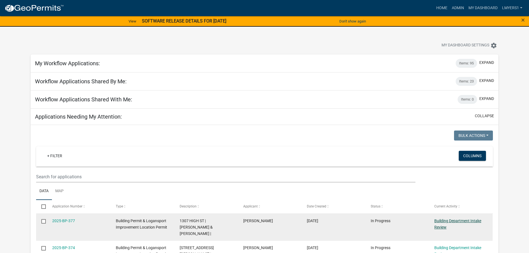
click at [456, 221] on link "Building Department Intake Review" at bounding box center [457, 224] width 47 height 11
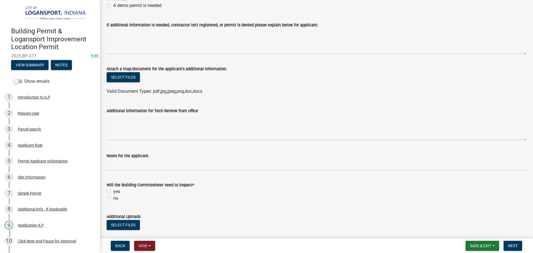
scroll to position [111, 0]
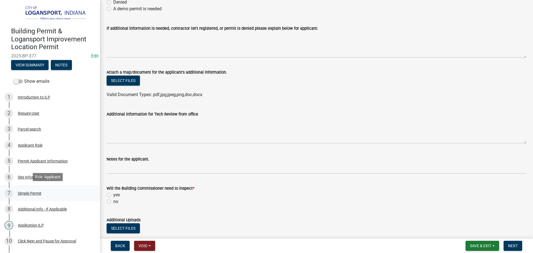
click at [35, 191] on div "Simple Permit" at bounding box center [30, 193] width 24 height 4
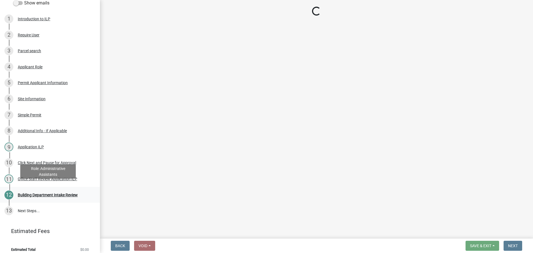
scroll to position [82, 0]
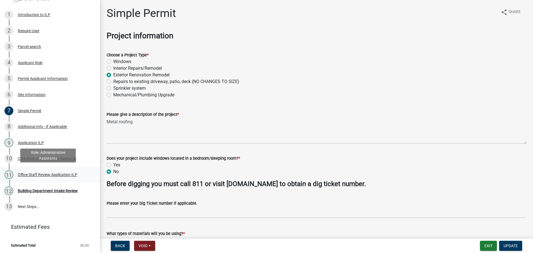
click at [46, 173] on div "Office Staff Review Application ILP" at bounding box center [47, 175] width 59 height 4
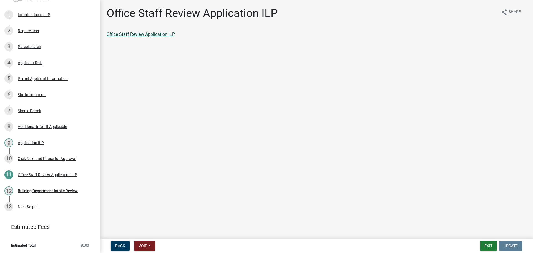
click at [144, 36] on link "Office Staff Review Application ILP" at bounding box center [141, 34] width 68 height 5
click at [57, 189] on div "Building Department Intake Review" at bounding box center [48, 191] width 60 height 4
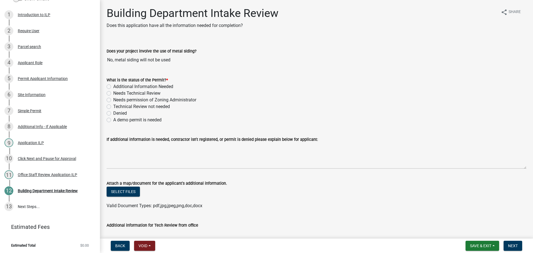
click at [113, 106] on label "Technical Review not needed" at bounding box center [141, 106] width 57 height 7
click at [113, 106] on input "Technical Review not needed" at bounding box center [115, 105] width 4 height 4
radio input "true"
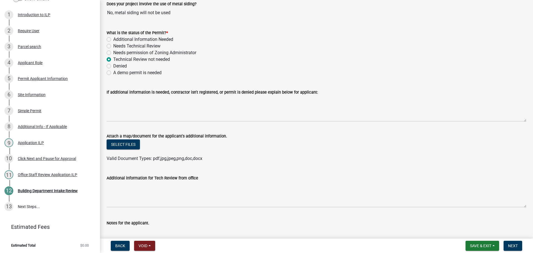
scroll to position [83, 0]
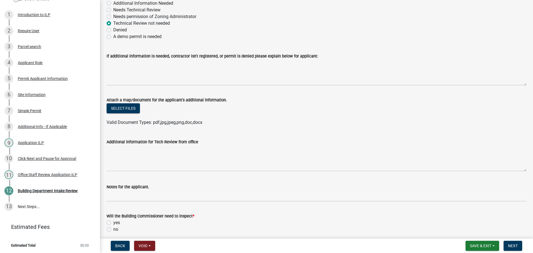
click at [113, 228] on label "no" at bounding box center [115, 229] width 5 height 7
click at [113, 228] on input "no" at bounding box center [115, 228] width 4 height 4
radio input "true"
click at [24, 109] on div "Simple Permit" at bounding box center [30, 111] width 24 height 4
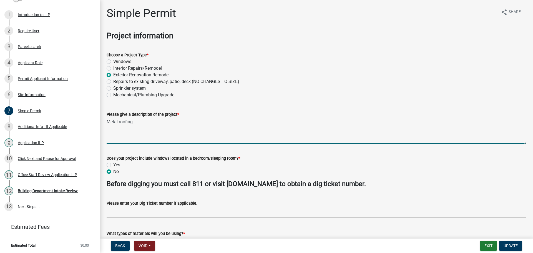
click at [139, 127] on textarea "Metal roofing" at bounding box center [317, 131] width 420 height 26
type textarea "Metal roofing -No Tear off, Roof over"
click at [513, 247] on span "Update" at bounding box center [511, 246] width 14 height 4
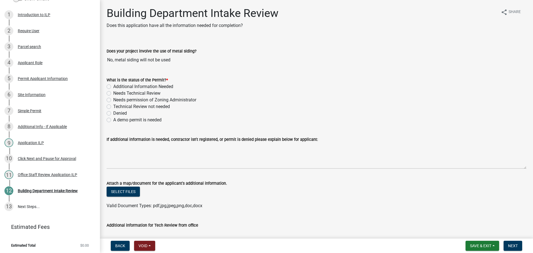
click at [113, 107] on label "Technical Review not needed" at bounding box center [141, 106] width 57 height 7
click at [113, 107] on input "Technical Review not needed" at bounding box center [115, 105] width 4 height 4
radio input "true"
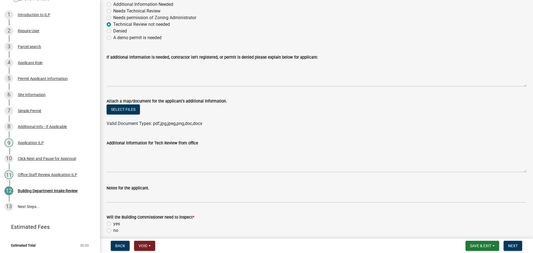
scroll to position [83, 0]
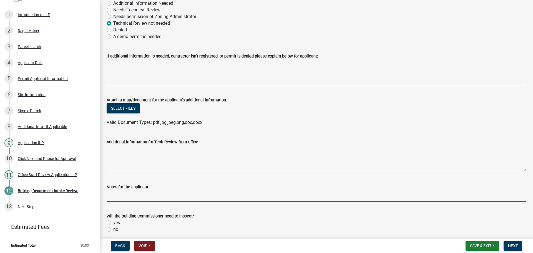
click at [117, 197] on input "Notes for the applicant." at bounding box center [317, 195] width 420 height 11
type input "All Building Materials must be removed from the property and not disposed of in…"
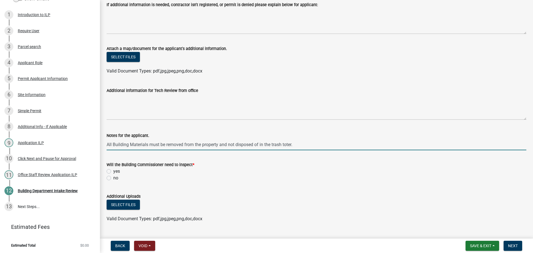
scroll to position [139, 0]
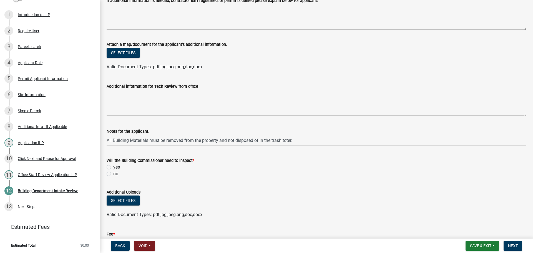
click at [113, 173] on label "no" at bounding box center [115, 174] width 5 height 7
click at [113, 173] on input "no" at bounding box center [115, 173] width 4 height 4
radio input "true"
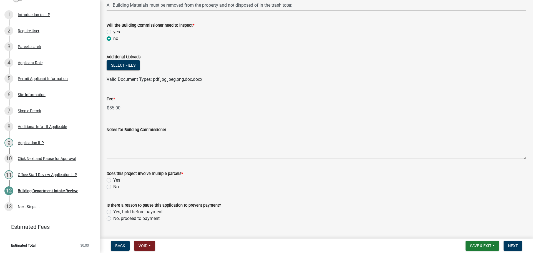
scroll to position [278, 0]
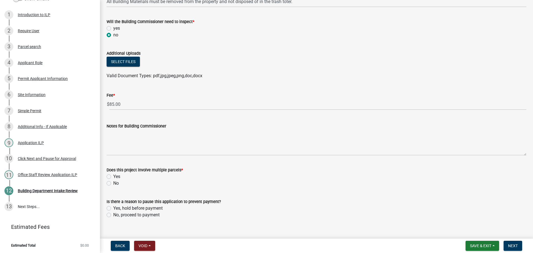
click at [113, 184] on label "No" at bounding box center [116, 183] width 6 height 7
click at [113, 184] on input "No" at bounding box center [115, 182] width 4 height 4
radio input "true"
click at [113, 216] on label "No, proceed to payment" at bounding box center [136, 215] width 46 height 7
click at [113, 215] on input "No, proceed to payment" at bounding box center [115, 214] width 4 height 4
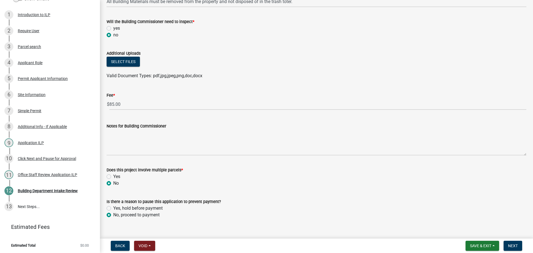
radio input "true"
click at [516, 245] on span "Next" at bounding box center [513, 246] width 10 height 4
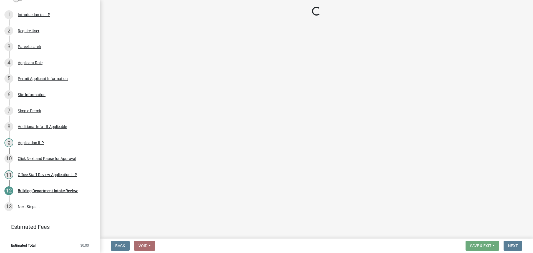
select select "3: 3"
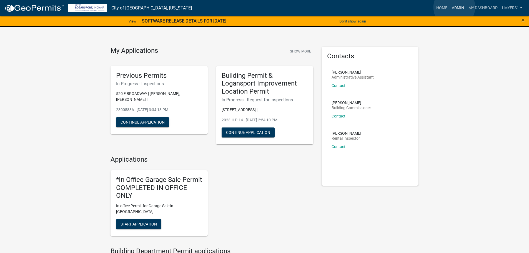
click at [454, 7] on link "Admin" at bounding box center [458, 8] width 17 height 11
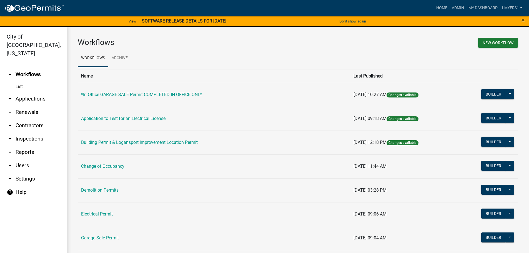
click at [29, 92] on link "arrow_drop_down Applications" at bounding box center [33, 98] width 67 height 13
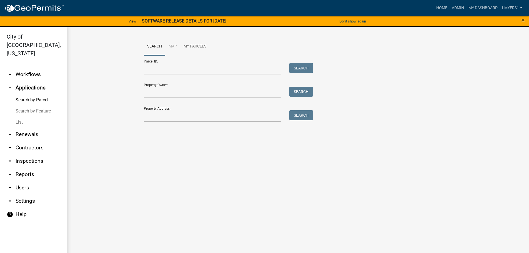
drag, startPoint x: 20, startPoint y: 112, endPoint x: 27, endPoint y: 112, distance: 6.7
click at [21, 117] on link "List" at bounding box center [33, 122] width 67 height 11
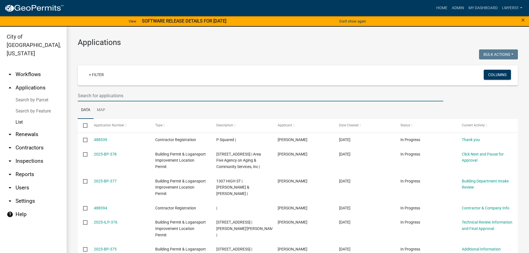
click at [117, 97] on input "text" at bounding box center [261, 95] width 366 height 11
click at [34, 141] on link "arrow_drop_down Contractors" at bounding box center [33, 147] width 67 height 13
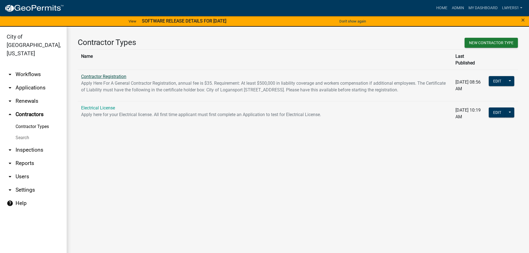
click at [95, 74] on link "Contractor Registration" at bounding box center [103, 76] width 45 height 5
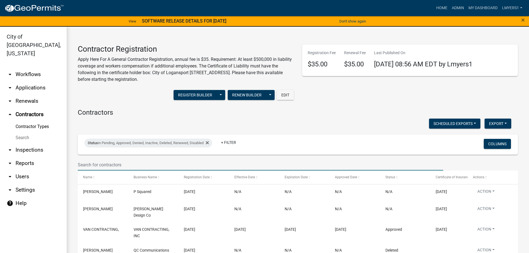
click at [86, 164] on input "text" at bounding box center [261, 164] width 366 height 11
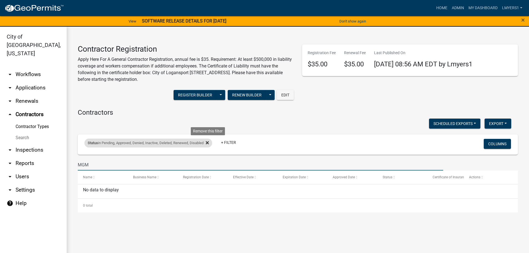
type input "MGM"
click at [209, 144] on icon at bounding box center [207, 143] width 3 height 4
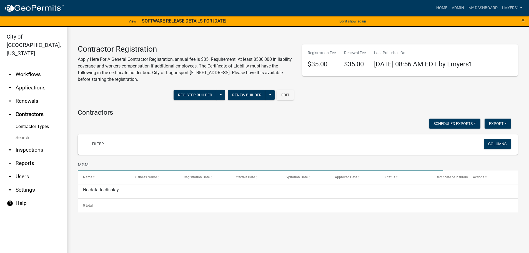
drag, startPoint x: 89, startPoint y: 164, endPoint x: 62, endPoint y: 164, distance: 26.7
click at [62, 164] on div "City of Logansport, Indiana arrow_drop_down Workflows List arrow_drop_down Appl…" at bounding box center [264, 143] width 529 height 233
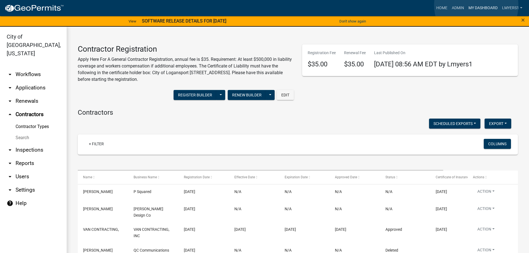
click at [477, 5] on link "My Dashboard" at bounding box center [483, 8] width 34 height 11
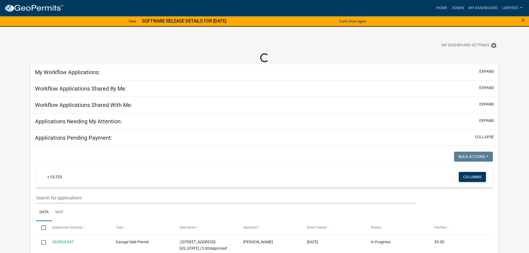
select select "2: 50"
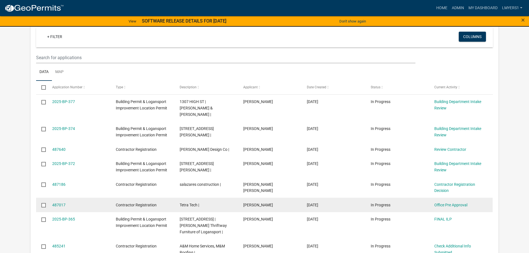
scroll to position [167, 0]
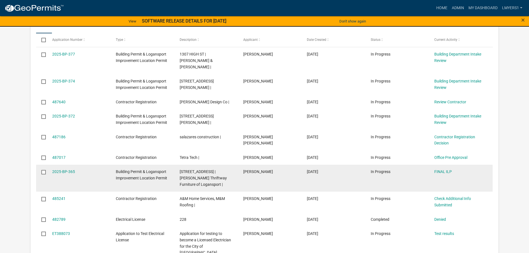
click at [441, 169] on div "FINAL ILP" at bounding box center [460, 172] width 53 height 6
click at [443, 169] on link "FINAL ILP" at bounding box center [442, 171] width 17 height 4
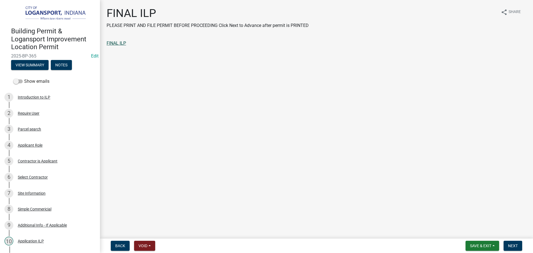
click at [115, 42] on link "FINAL ILP" at bounding box center [116, 43] width 19 height 5
click at [516, 245] on span "Next" at bounding box center [513, 246] width 10 height 4
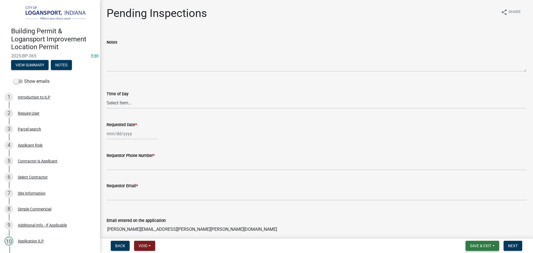
click at [480, 244] on span "Save & Exit" at bounding box center [480, 246] width 21 height 4
click at [480, 231] on button "Save & Exit" at bounding box center [477, 231] width 44 height 13
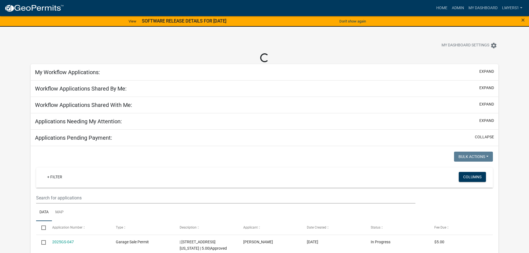
select select "2: 50"
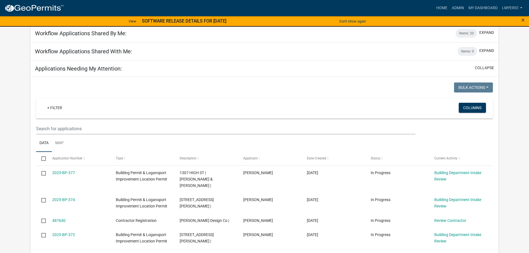
scroll to position [56, 0]
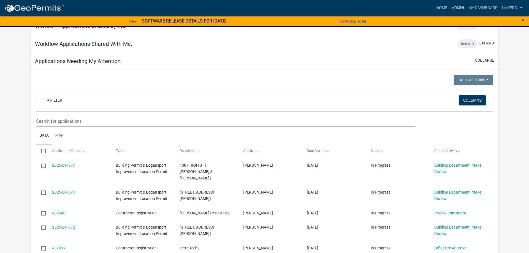
click at [462, 7] on link "Admin" at bounding box center [458, 8] width 17 height 11
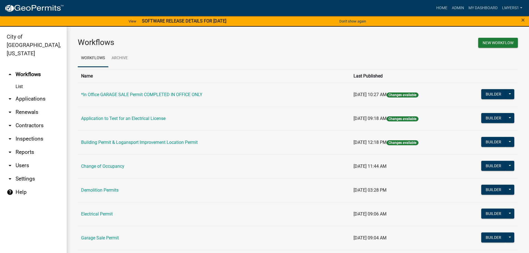
click at [28, 119] on link "arrow_drop_down Contractors" at bounding box center [33, 125] width 67 height 13
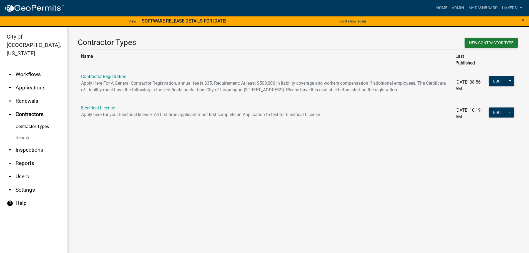
click at [112, 73] on td "Contractor Registration Apply Here For A General Contractor Registration, annua…" at bounding box center [265, 85] width 374 height 31
click at [115, 74] on link "Contractor Registration" at bounding box center [103, 76] width 45 height 5
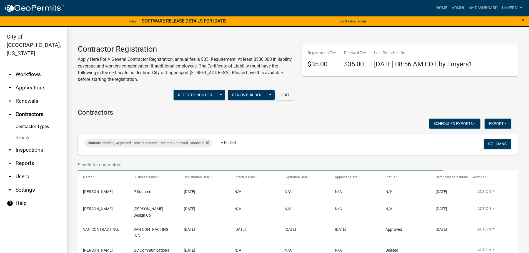
click at [96, 163] on input "text" at bounding box center [261, 164] width 366 height 11
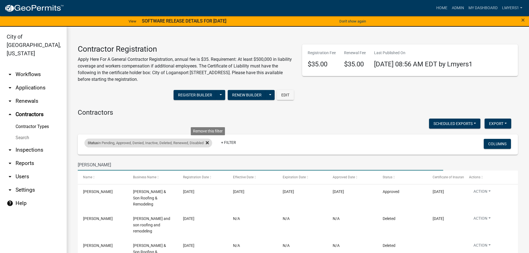
type input "Conrad"
click at [209, 142] on icon at bounding box center [207, 142] width 3 height 3
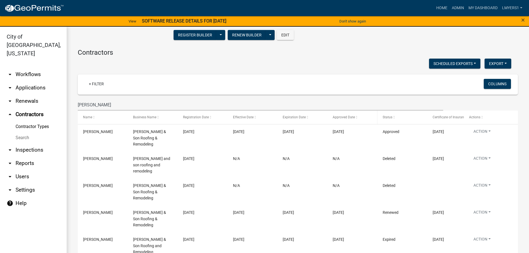
scroll to position [62, 0]
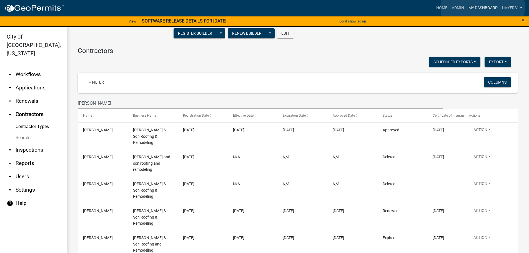
click at [483, 7] on link "My Dashboard" at bounding box center [483, 8] width 34 height 11
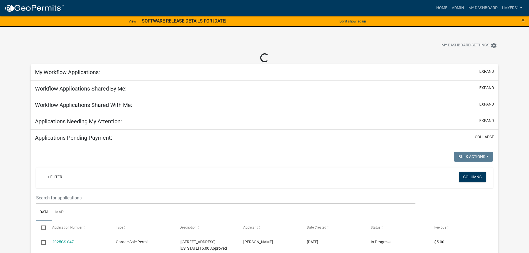
select select "2: 50"
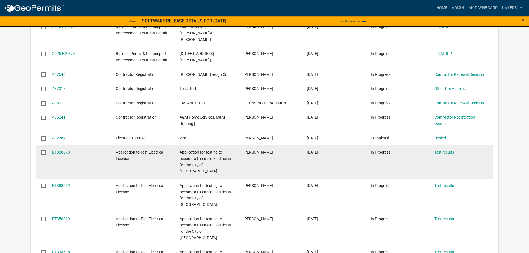
scroll to position [194, 0]
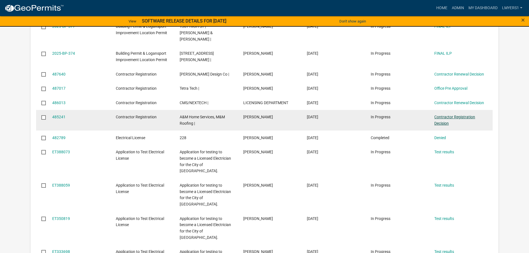
click at [448, 115] on link "Contractor Registration Decision" at bounding box center [454, 120] width 41 height 11
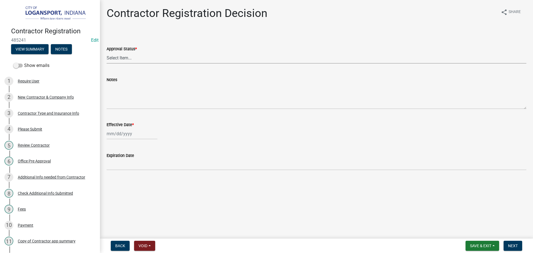
click at [166, 58] on select "Select Item... Approved Denied" at bounding box center [317, 57] width 420 height 11
click at [107, 52] on select "Select Item... Approved Denied" at bounding box center [317, 57] width 420 height 11
select select "4b86b809-39dd-4c68-9f3d-fdb3e7050482"
select select "10"
select select "2025"
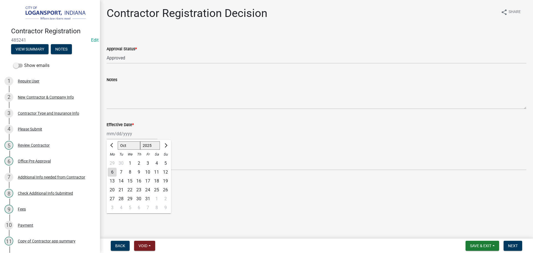
click at [135, 133] on div "[PERSON_NAME] Feb Mar Apr [PERSON_NAME][DATE] Oct Nov [DATE] 1526 1527 1528 152…" at bounding box center [132, 133] width 51 height 11
click at [113, 173] on div "6" at bounding box center [112, 172] width 9 height 9
type input "[DATE]"
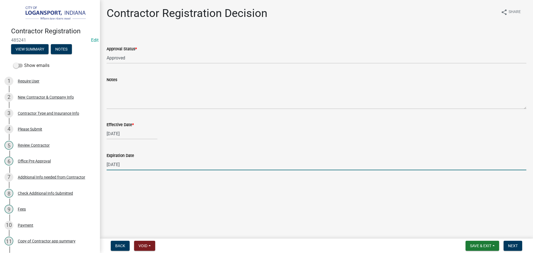
click at [123, 165] on input "[DATE]" at bounding box center [317, 164] width 420 height 11
type input "10/01/2026"
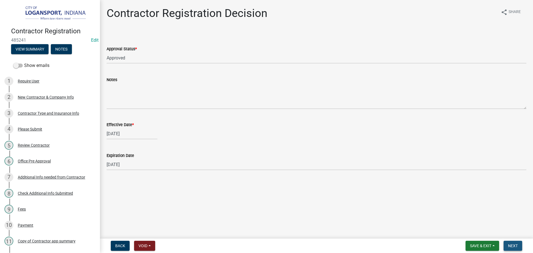
click at [516, 246] on span "Next" at bounding box center [513, 246] width 10 height 4
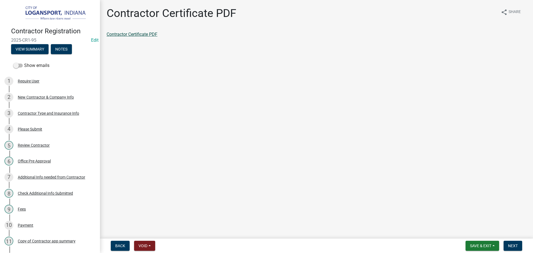
click at [141, 36] on link "Contractor Certificate PDF" at bounding box center [132, 34] width 51 height 5
click at [48, 111] on div "Contractor Type and Insurance Info" at bounding box center [48, 113] width 61 height 4
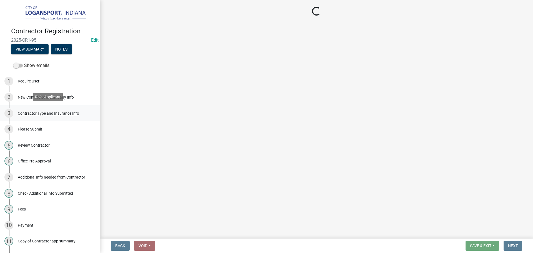
select select "dbc6b508-1de3-42bd-aa16-f4341468e894"
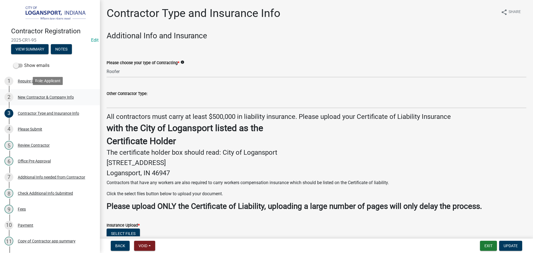
click at [45, 94] on div "2 New Contractor & Company Info" at bounding box center [47, 97] width 87 height 9
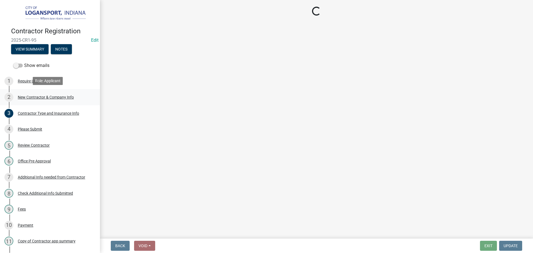
select select "MN"
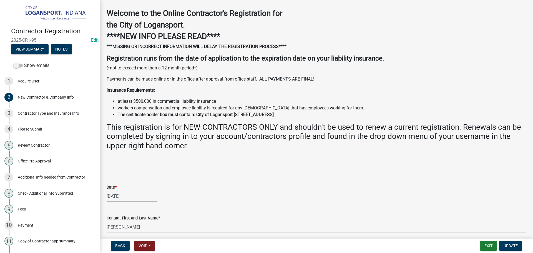
scroll to position [139, 0]
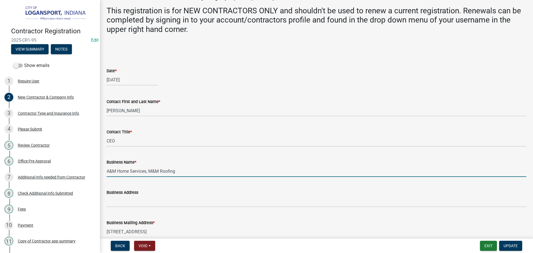
drag, startPoint x: 183, startPoint y: 172, endPoint x: 146, endPoint y: 173, distance: 37.2
click at [146, 173] on input "A&M Home Services, M&M Roofing" at bounding box center [317, 171] width 420 height 11
type input "A&M Home Services"
click at [506, 246] on span "Update" at bounding box center [511, 246] width 14 height 4
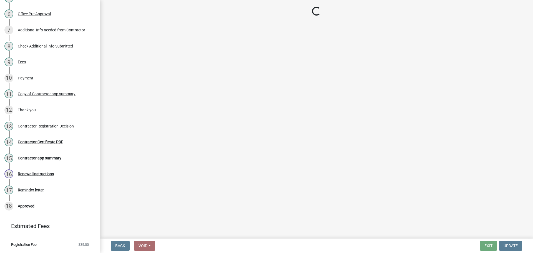
scroll to position [156, 0]
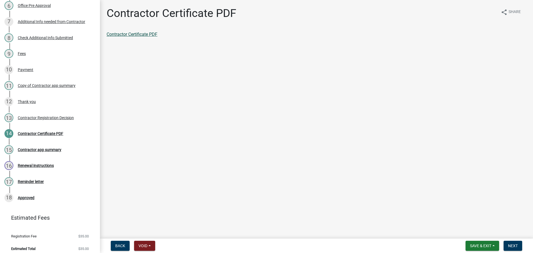
click at [129, 34] on link "Contractor Certificate PDF" at bounding box center [132, 34] width 51 height 5
click at [511, 245] on span "Next" at bounding box center [513, 246] width 10 height 4
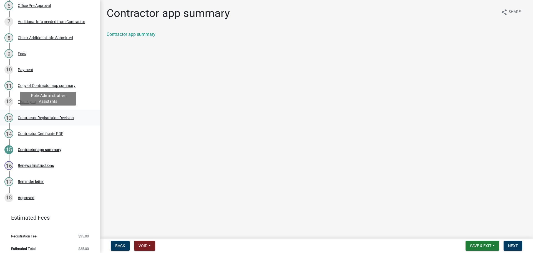
click at [49, 119] on div "Contractor Registration Decision" at bounding box center [46, 118] width 56 height 4
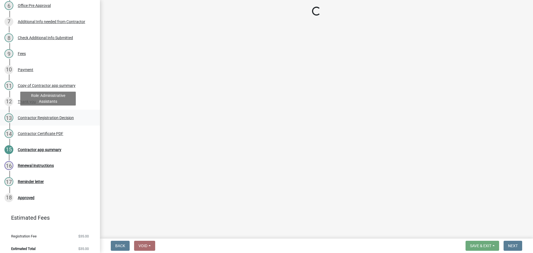
select select "4b86b809-39dd-4c68-9f3d-fdb3e7050482"
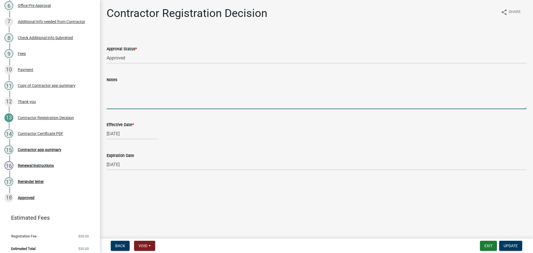
click at [114, 101] on textarea "Notes" at bounding box center [317, 96] width 420 height 26
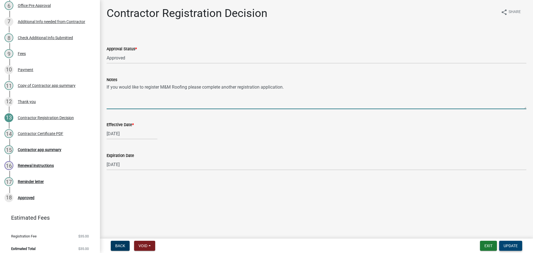
type textarea "If you would like to register M&M Roofing please complete another registration …"
click at [513, 246] on span "Update" at bounding box center [511, 246] width 14 height 4
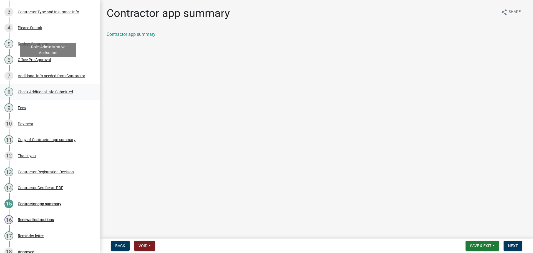
scroll to position [17, 0]
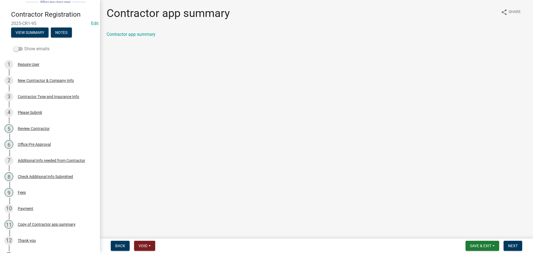
click at [19, 47] on span at bounding box center [17, 49] width 9 height 4
click at [24, 46] on input "Show emails" at bounding box center [24, 46] width 0 height 0
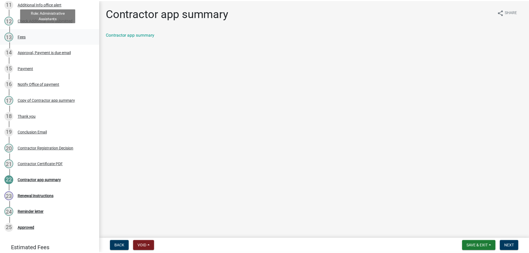
scroll to position [239, 0]
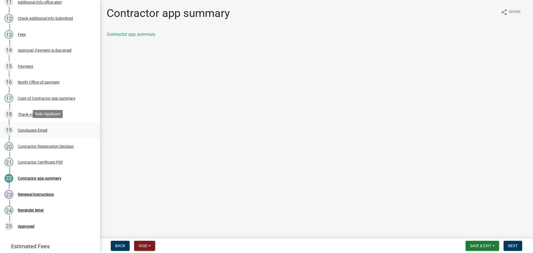
click at [40, 130] on div "Conclusion Email" at bounding box center [32, 130] width 29 height 4
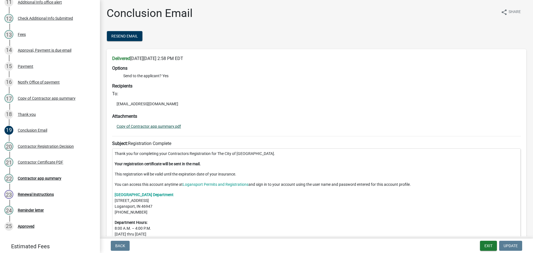
click at [157, 128] on link "Copy of Contractor app summary.pdf" at bounding box center [149, 126] width 64 height 4
click at [37, 176] on div "Contractor app summary" at bounding box center [40, 178] width 44 height 4
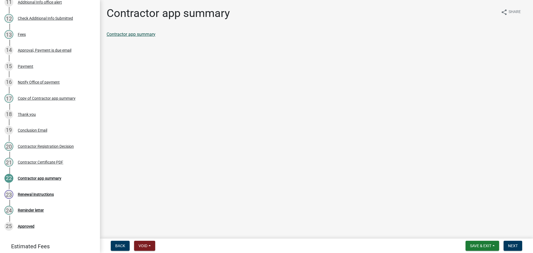
click at [138, 35] on link "Contractor app summary" at bounding box center [131, 34] width 49 height 5
click at [513, 247] on span "Next" at bounding box center [513, 246] width 10 height 4
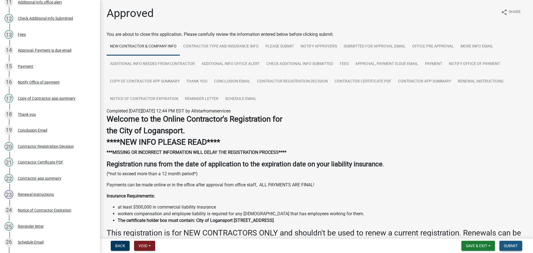
click at [512, 247] on span "Submit" at bounding box center [511, 246] width 14 height 4
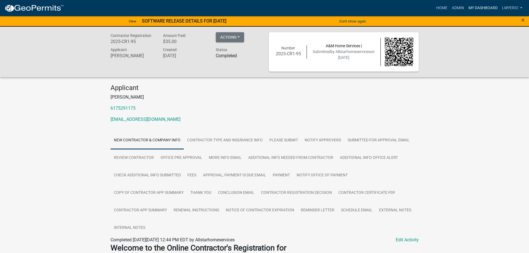
click at [473, 8] on link "My Dashboard" at bounding box center [483, 8] width 34 height 11
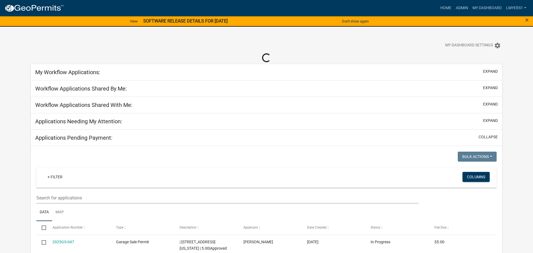
select select "2: 50"
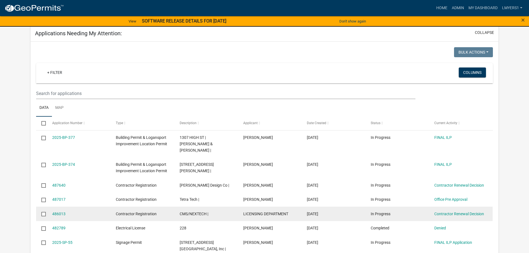
scroll to position [111, 0]
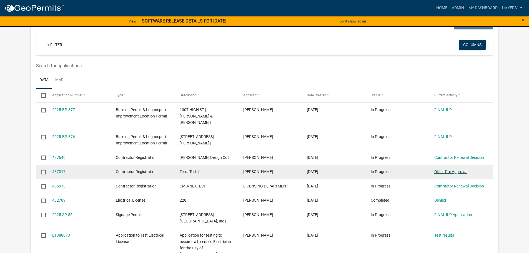
click at [464, 169] on link "Office Pre Approval" at bounding box center [450, 171] width 33 height 4
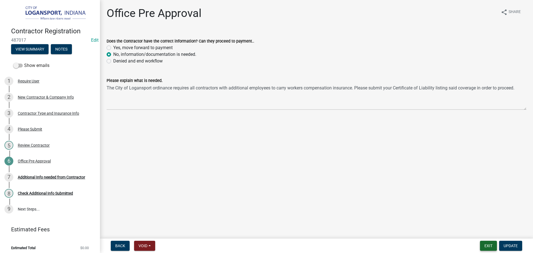
click at [483, 245] on button "Exit" at bounding box center [488, 246] width 17 height 10
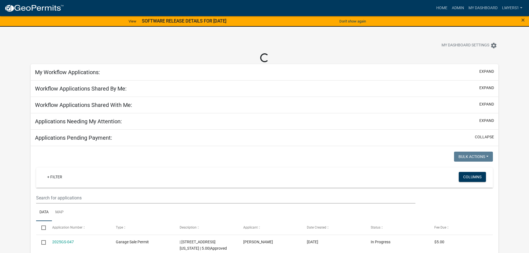
select select "2: 50"
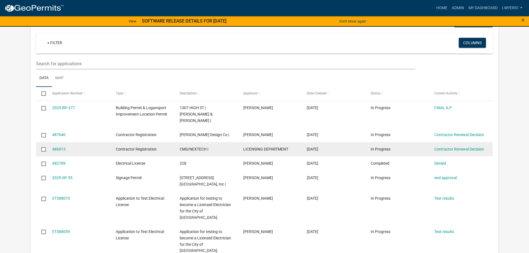
scroll to position [111, 0]
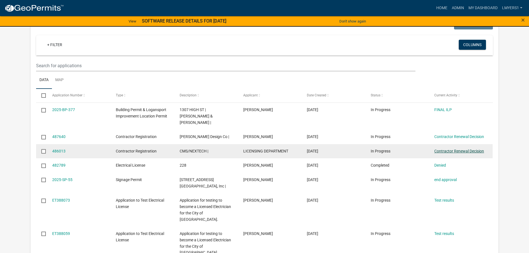
click at [444, 149] on link "Contractor Renewal Decision" at bounding box center [459, 151] width 50 height 4
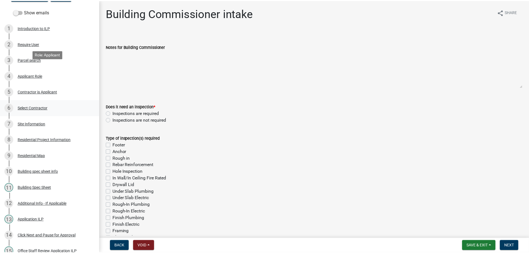
scroll to position [207, 0]
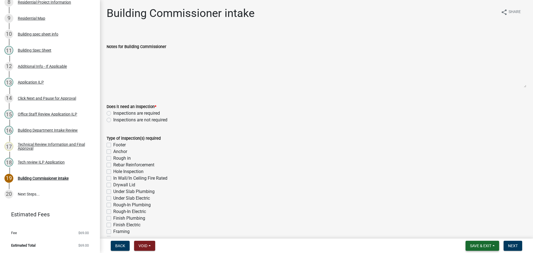
click at [477, 248] on span "Save & Exit" at bounding box center [480, 246] width 21 height 4
click at [467, 231] on button "Save & Exit" at bounding box center [477, 231] width 44 height 13
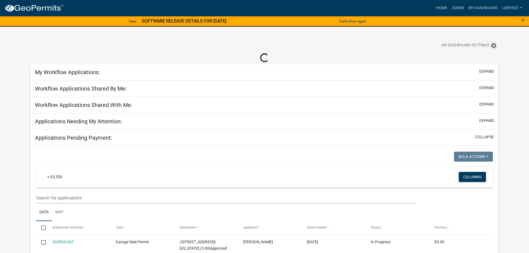
select select "2: 50"
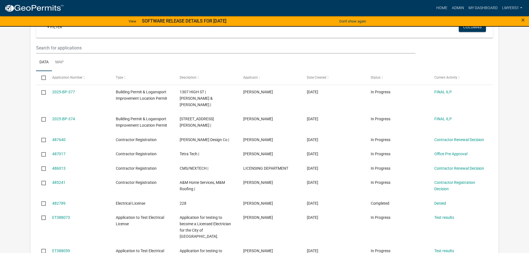
scroll to position [139, 0]
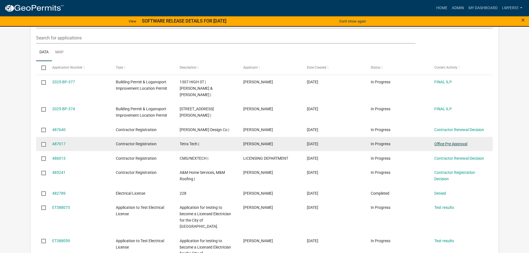
click at [464, 142] on link "Office Pre Approval" at bounding box center [450, 144] width 33 height 4
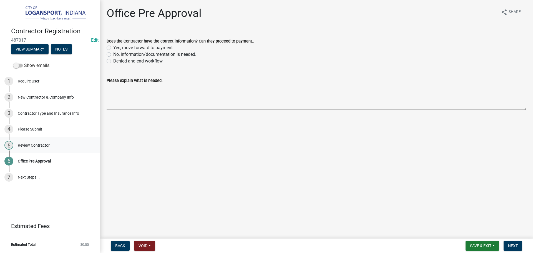
click at [44, 144] on div "Review Contractor" at bounding box center [34, 145] width 32 height 4
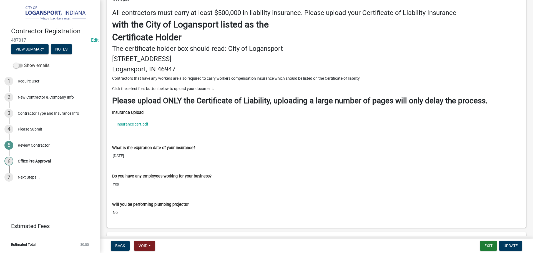
scroll to position [694, 0]
click at [126, 122] on link "Insurance cert.pdf" at bounding box center [316, 123] width 409 height 13
click at [30, 162] on div "Office Pre Approval" at bounding box center [34, 161] width 33 height 4
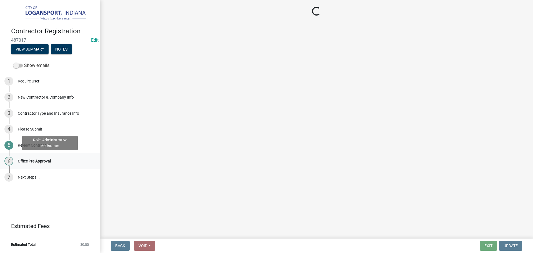
scroll to position [0, 0]
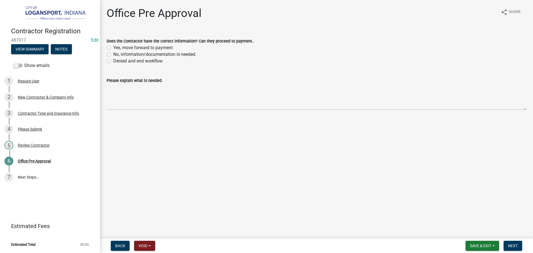
click at [113, 54] on label "No, information/documentation is needed." at bounding box center [154, 54] width 83 height 7
click at [113, 54] on input "No, information/documentation is needed." at bounding box center [115, 53] width 4 height 4
radio input "true"
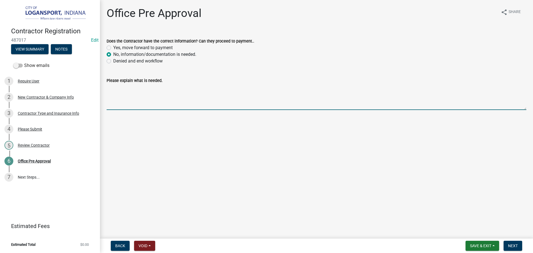
click at [114, 90] on textarea "Please explain what is needed." at bounding box center [317, 97] width 420 height 26
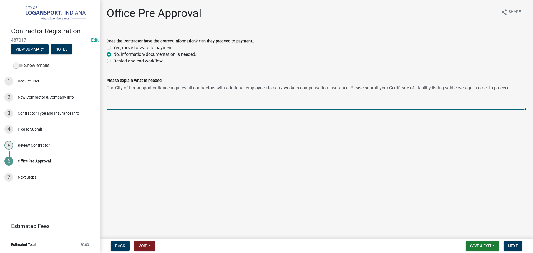
click at [271, 89] on textarea "The City of Logansport ordiance requires all contractors with addtional employe…" at bounding box center [317, 97] width 420 height 26
type textarea "The City of Logansport ordiance requires all contractors with addtional employe…"
click at [127, 86] on textarea "The City of Logansport ordiance requires all contractors with addtional employe…" at bounding box center [317, 97] width 420 height 26
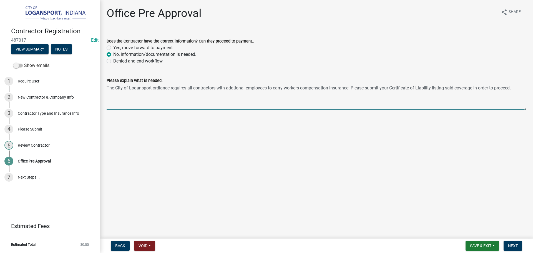
click at [127, 87] on textarea "The City of Logansport ordiance requires all contractors with addtional employe…" at bounding box center [317, 97] width 420 height 26
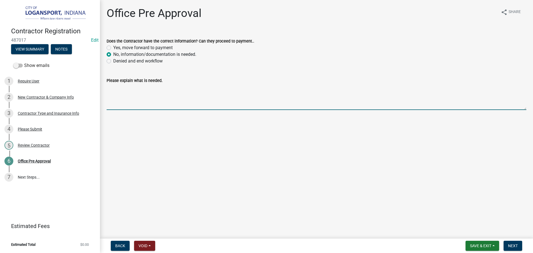
paste textarea "The City of Logansport ordinance requires all contractors with additional emplo…"
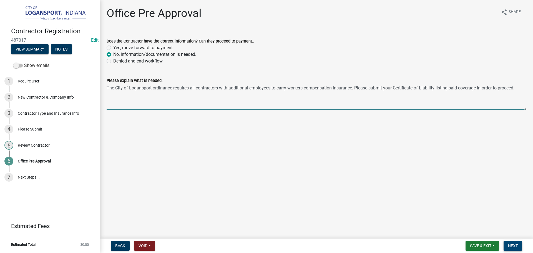
type textarea "The City of Logansport ordinance requires all contractors with additional emplo…"
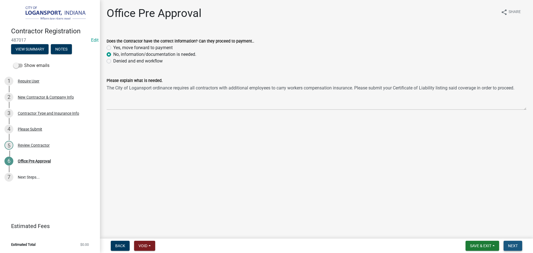
click at [513, 246] on span "Next" at bounding box center [513, 246] width 10 height 4
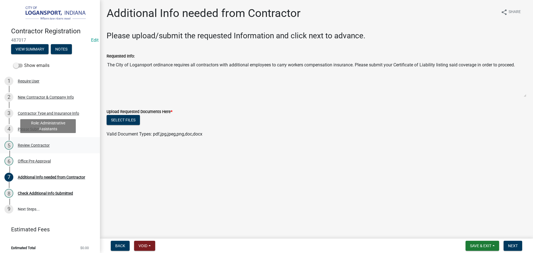
click at [32, 143] on div "Review Contractor" at bounding box center [34, 145] width 32 height 4
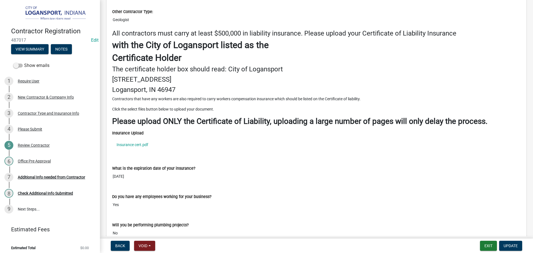
scroll to position [694, 0]
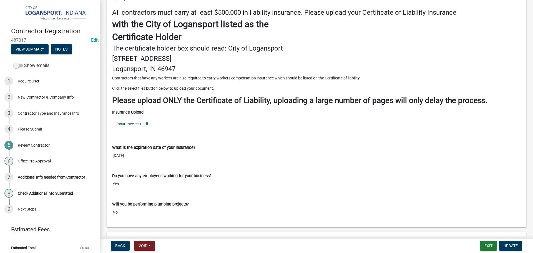
click at [143, 126] on link "Insurance cert.pdf" at bounding box center [316, 123] width 409 height 13
click at [63, 178] on div "Additional Info needed from Contractor" at bounding box center [51, 177] width 67 height 4
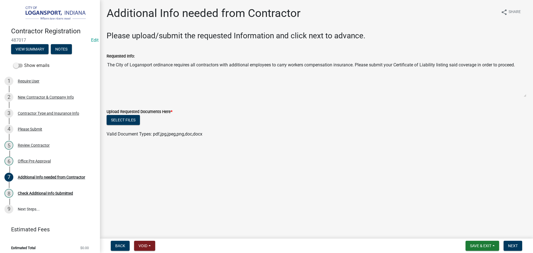
click at [478, 239] on nav "Back Void Withdraw Lock Expire Void Save & Exit Save Save & Exit Next" at bounding box center [316, 246] width 433 height 14
click at [477, 245] on span "Save & Exit" at bounding box center [480, 246] width 21 height 4
click at [477, 235] on button "Save & Exit" at bounding box center [477, 231] width 44 height 13
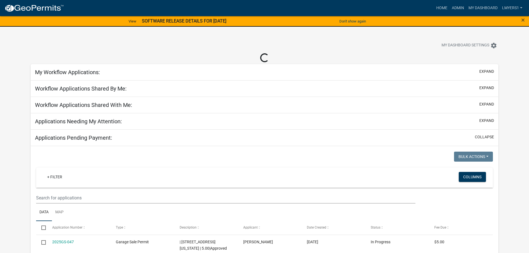
select select "2: 50"
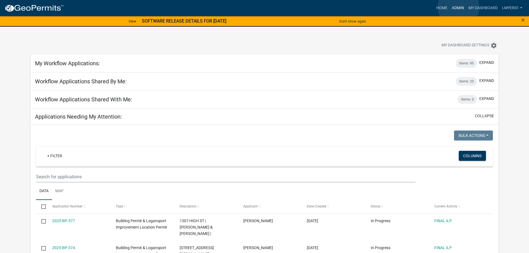
click at [459, 7] on link "Admin" at bounding box center [458, 8] width 17 height 11
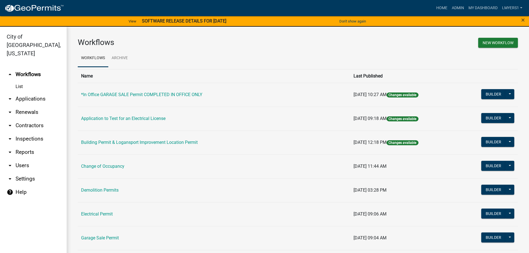
click at [34, 93] on link "arrow_drop_down Applications" at bounding box center [33, 98] width 67 height 13
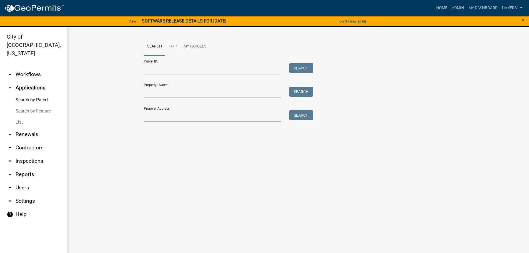
click at [18, 117] on link "List" at bounding box center [33, 122] width 67 height 11
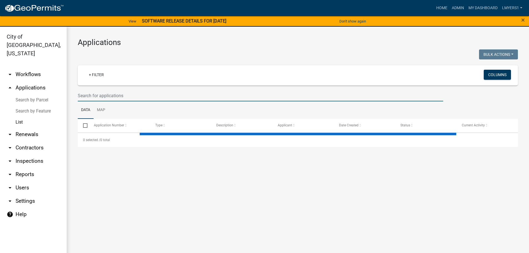
click at [96, 95] on input "text" at bounding box center [261, 95] width 366 height 11
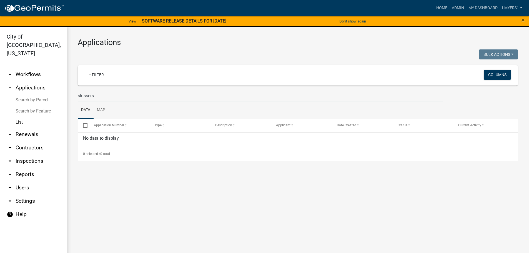
click at [96, 95] on input "slussers" at bounding box center [261, 95] width 366 height 11
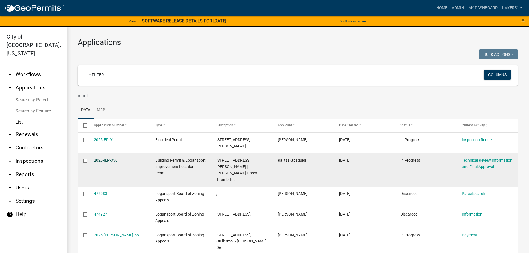
type input "mont"
click at [101, 158] on link "2025-ILP-350" at bounding box center [106, 160] width 24 height 4
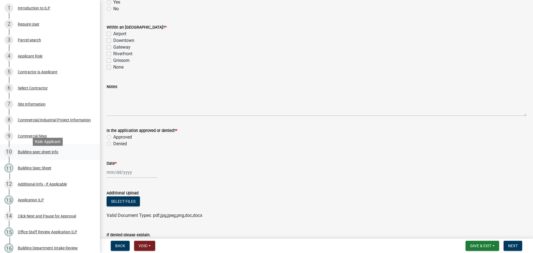
scroll to position [83, 0]
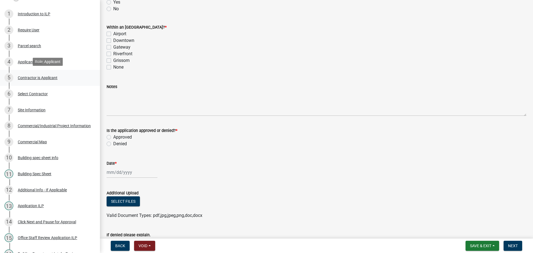
click at [31, 78] on div "Contractor is Applicant" at bounding box center [38, 78] width 40 height 4
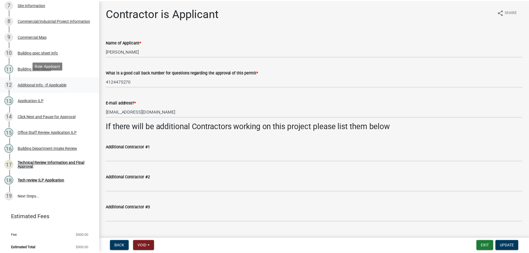
scroll to position [191, 0]
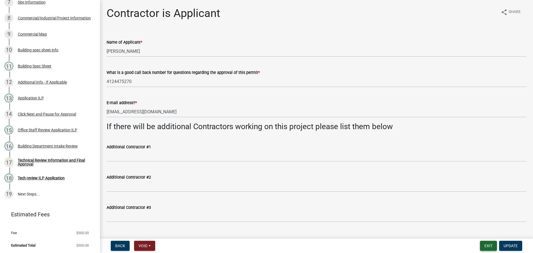
click at [486, 246] on button "Exit" at bounding box center [488, 246] width 17 height 10
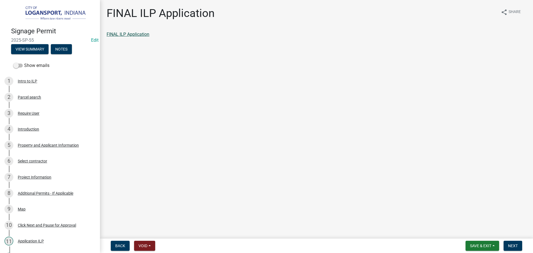
click at [135, 34] on link "FINAL ILP Application" at bounding box center [128, 34] width 43 height 5
click at [31, 176] on div "Project Information" at bounding box center [35, 177] width 34 height 4
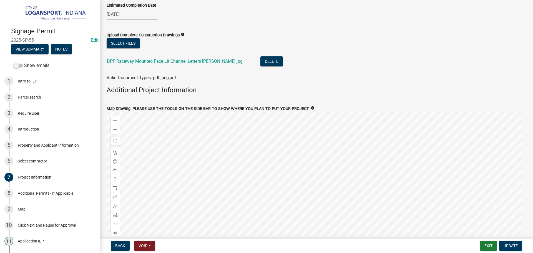
scroll to position [694, 0]
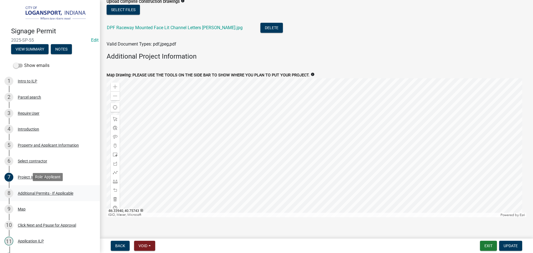
click at [29, 193] on div "Additional Permits - If Applicable" at bounding box center [46, 193] width 56 height 4
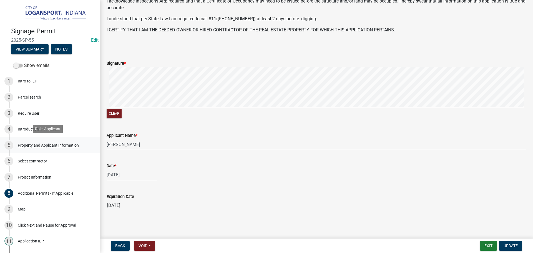
scroll to position [139, 0]
click at [31, 176] on div "Project Information" at bounding box center [35, 177] width 34 height 4
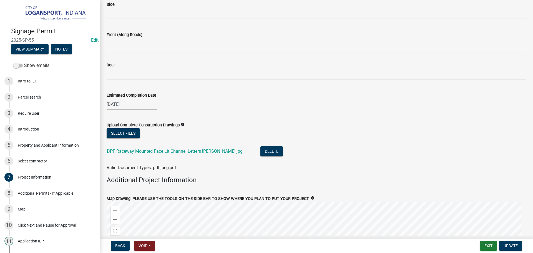
scroll to position [583, 0]
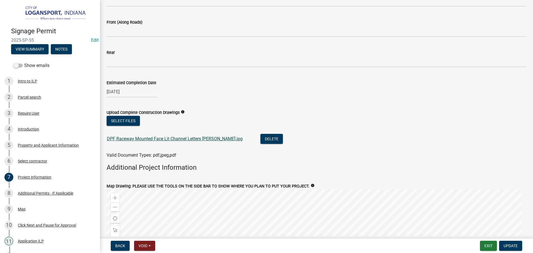
click at [148, 138] on link "DPF Raceway Mounted Face Lit Channel Letters [PERSON_NAME].jpg" at bounding box center [175, 138] width 136 height 5
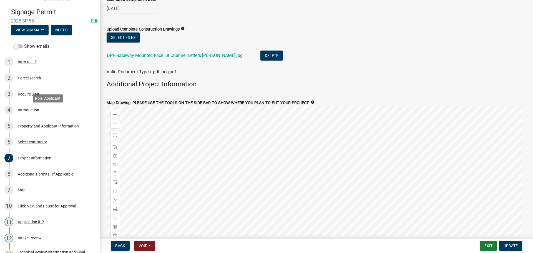
scroll to position [255, 0]
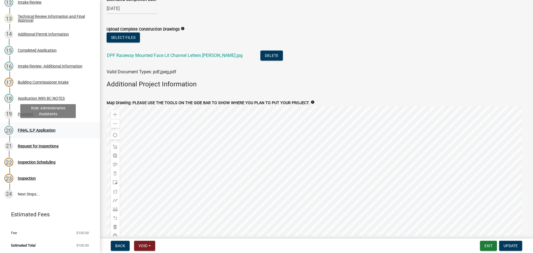
click at [50, 129] on div "FINAL ILP Application" at bounding box center [37, 130] width 38 height 4
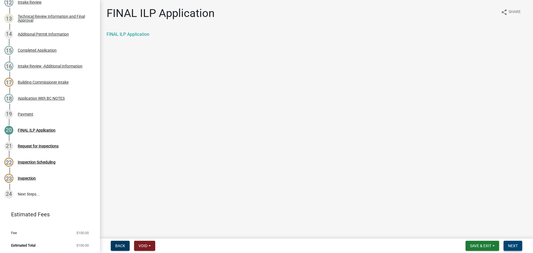
click at [514, 242] on button "Next" at bounding box center [513, 246] width 19 height 10
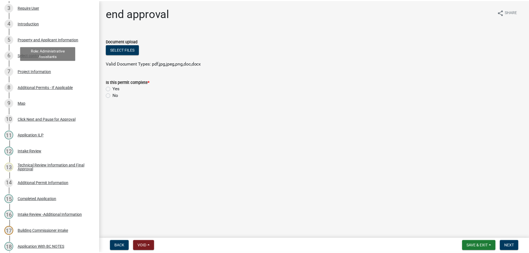
scroll to position [223, 0]
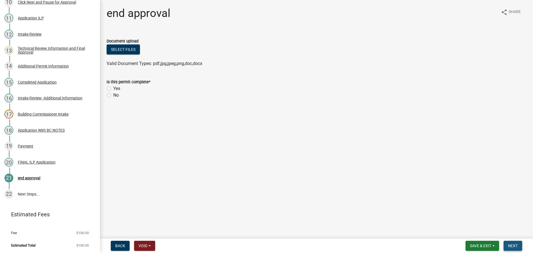
click at [514, 246] on span "Next" at bounding box center [513, 246] width 10 height 4
click at [113, 88] on label "Yes" at bounding box center [116, 88] width 7 height 7
click at [113, 88] on input "Yes" at bounding box center [115, 87] width 4 height 4
radio input "true"
click at [512, 245] on span "Next" at bounding box center [513, 246] width 10 height 4
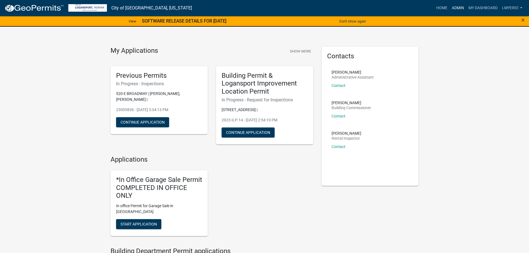
click at [459, 8] on link "Admin" at bounding box center [458, 8] width 17 height 11
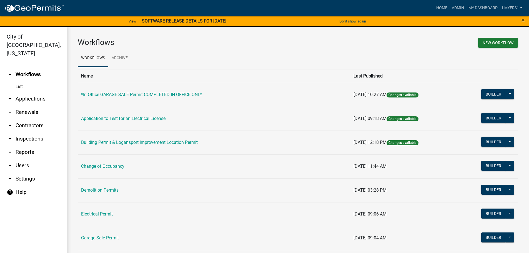
click at [22, 94] on link "arrow_drop_down Applications" at bounding box center [33, 98] width 67 height 13
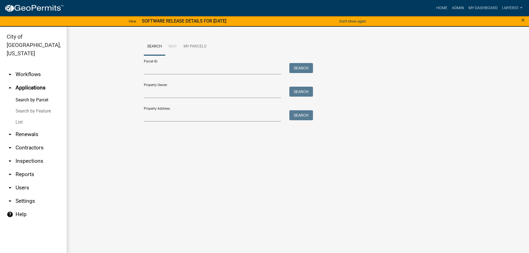
click at [19, 117] on link "List" at bounding box center [33, 122] width 67 height 11
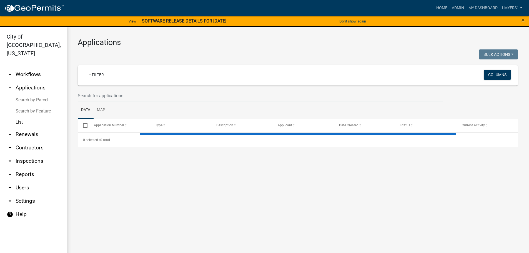
click at [86, 95] on input "text" at bounding box center [261, 95] width 366 height 11
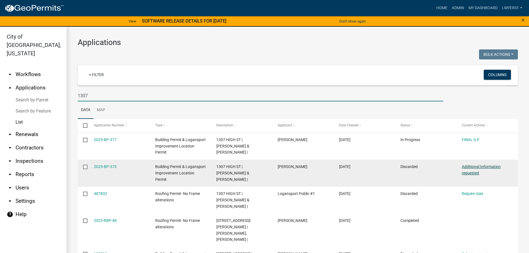
type input "1307"
click at [477, 169] on link "Additional Information requested" at bounding box center [481, 169] width 39 height 11
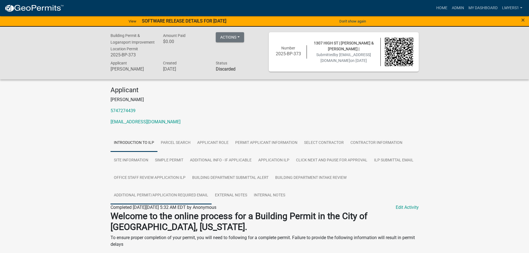
click at [182, 198] on link "Additional Permit/Application Required Email" at bounding box center [161, 196] width 101 height 18
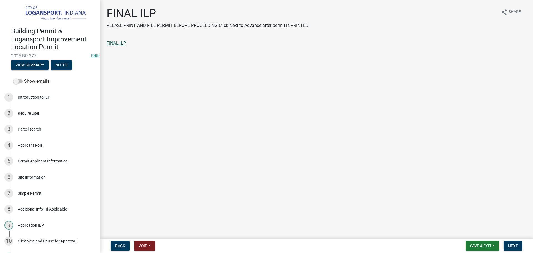
click at [121, 43] on link "FINAL ILP" at bounding box center [116, 43] width 19 height 5
drag, startPoint x: 516, startPoint y: 246, endPoint x: 423, endPoint y: 215, distance: 97.7
click at [516, 246] on span "Next" at bounding box center [513, 246] width 10 height 4
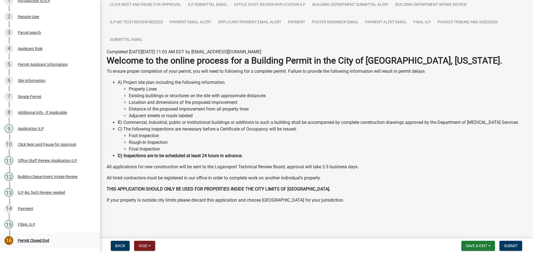
scroll to position [143, 0]
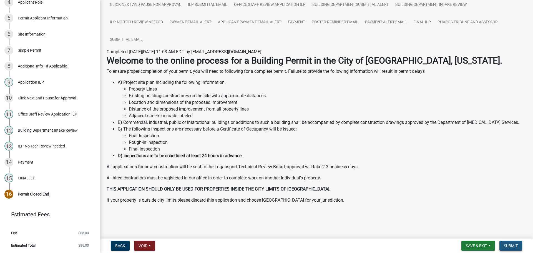
click at [510, 245] on span "Submit" at bounding box center [511, 246] width 14 height 4
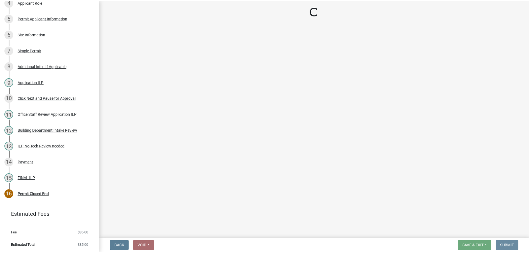
scroll to position [0, 0]
